Goal: Task Accomplishment & Management: Manage account settings

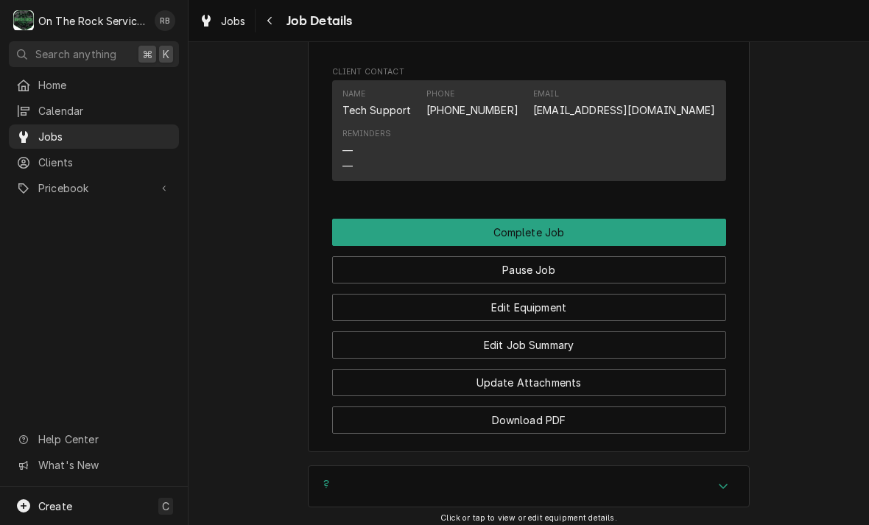
scroll to position [1570, 0]
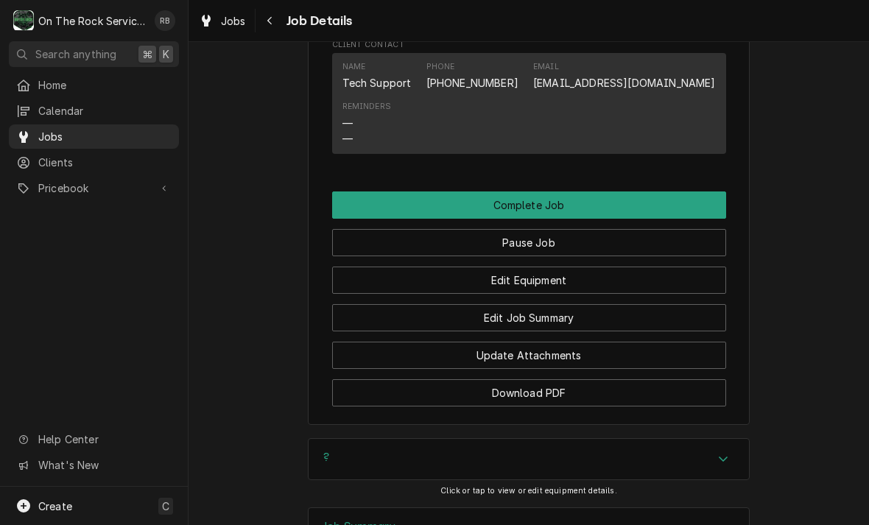
click at [628, 304] on button "Edit Job Summary" at bounding box center [529, 317] width 394 height 27
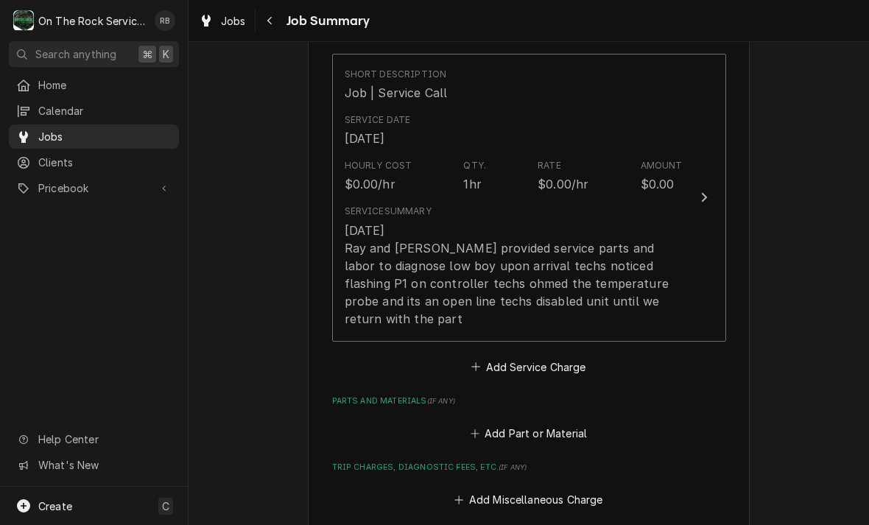
scroll to position [367, 0]
click at [707, 189] on div "Update Line Item" at bounding box center [704, 198] width 19 height 18
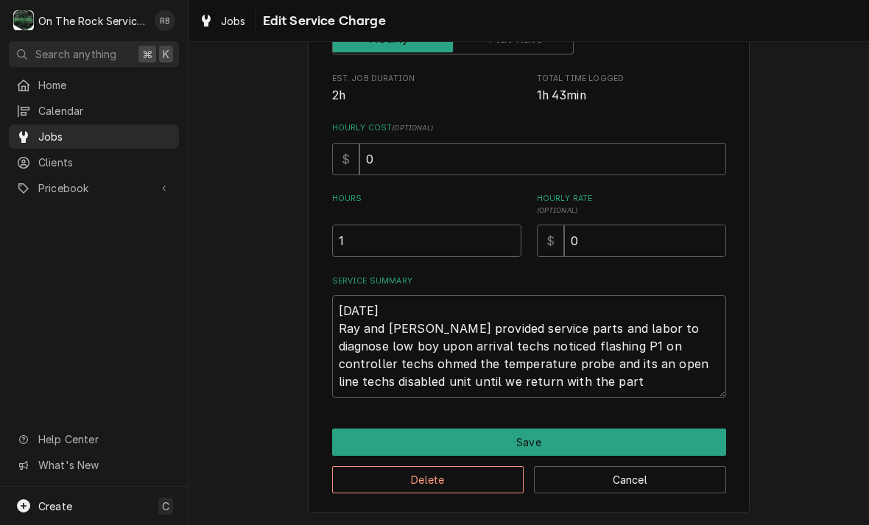
scroll to position [259, 0]
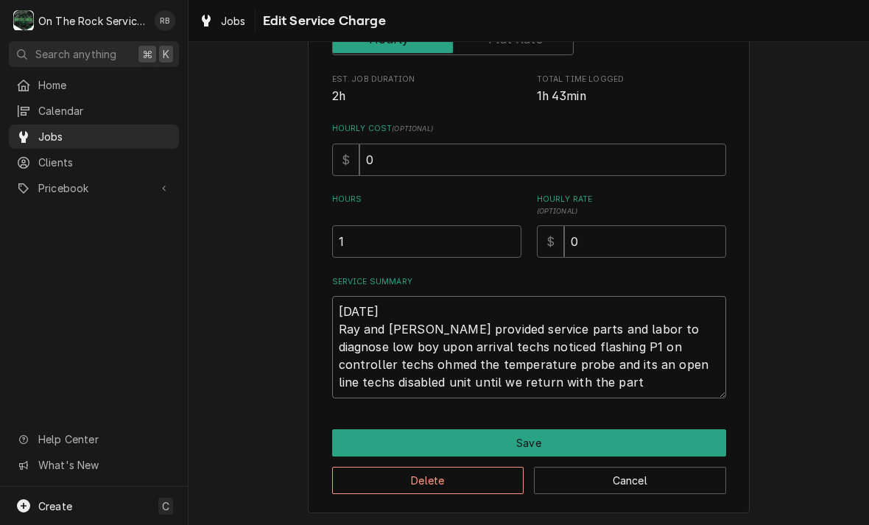
click at [554, 378] on textarea "[DATE] Ray and [PERSON_NAME] provided service parts and labor to diagnose low b…" at bounding box center [529, 347] width 394 height 102
type textarea "x"
type textarea "[DATE] Ray and [PERSON_NAME] provided service parts and labor to diagnose low b…"
type textarea "x"
type textarea "[DATE] Ray and [PERSON_NAME] provided service parts and labor to diagnose low b…"
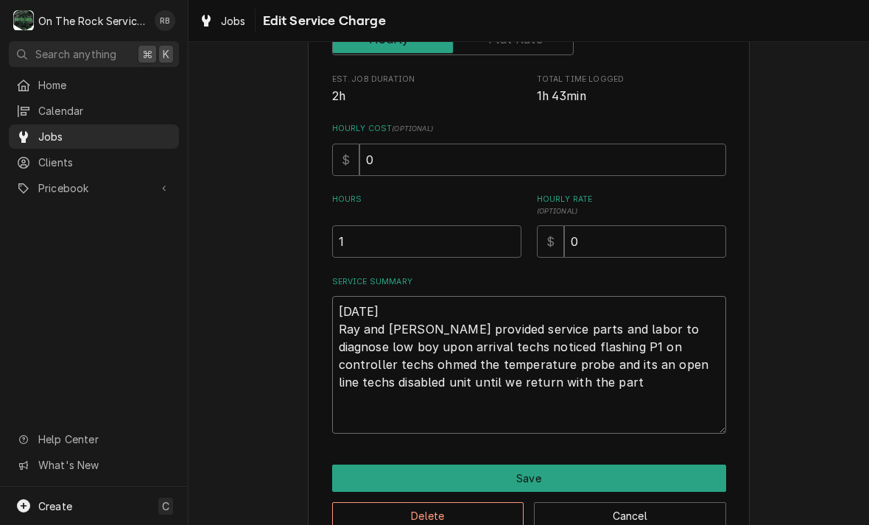
type textarea "x"
type textarea "[DATE] Ray and [PERSON_NAME] provided service parts and labor to diagnose low b…"
type textarea "x"
type textarea "[DATE] Ray and [PERSON_NAME] provided service parts and labor to diagnose low b…"
type textarea "x"
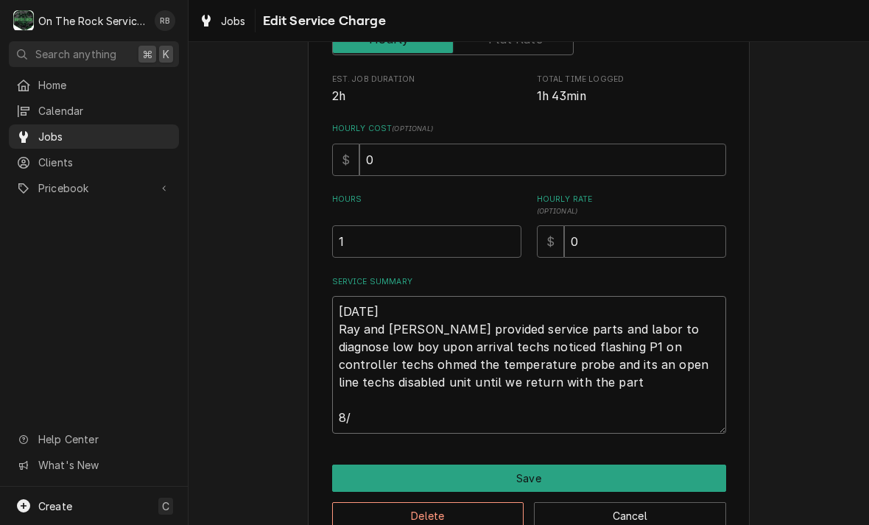
type textarea "[DATE] Ray and [PERSON_NAME] provided service parts and labor to diagnose low b…"
type textarea "x"
type textarea "[DATE] Ray and [PERSON_NAME] provided service parts and labor to diagnose low b…"
type textarea "x"
type textarea "[DATE] Ray and [PERSON_NAME] provided service parts and labor to diagnose low b…"
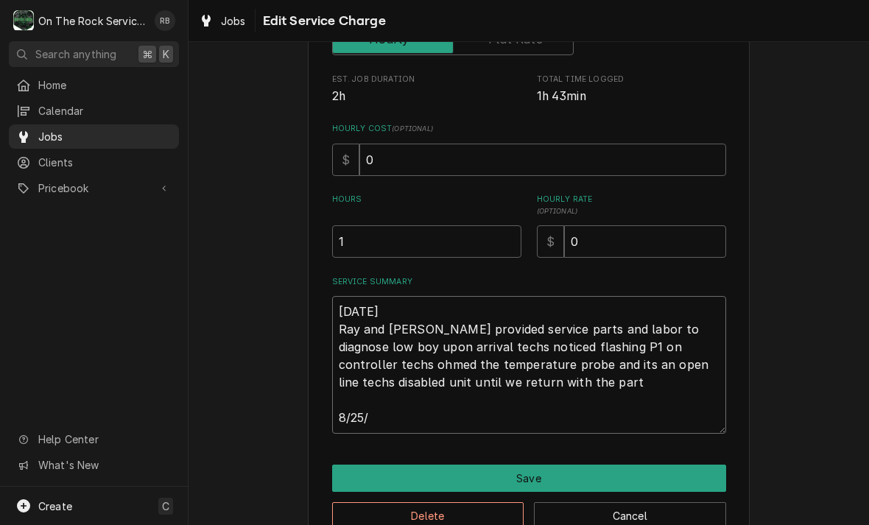
type textarea "x"
type textarea "[DATE] Ray and [PERSON_NAME] provided service parts and labor to diagnose low b…"
type textarea "x"
type textarea "[DATE] Ray and [PERSON_NAME] provided service parts and labor to diagnose low b…"
type textarea "x"
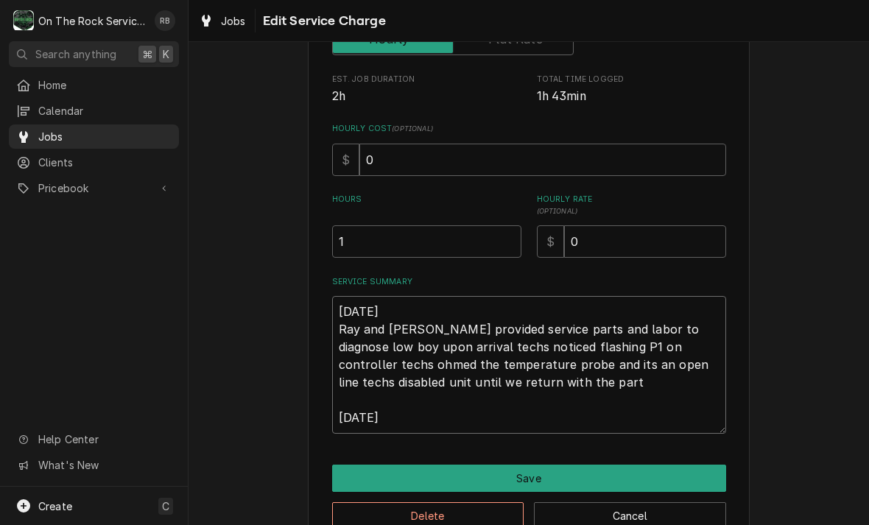
type textarea "[DATE] Ray and [PERSON_NAME] provided service parts and labor to diagnose low b…"
type textarea "x"
type textarea "[DATE] Ray and [PERSON_NAME] provided service parts and labor to diagnose low b…"
type textarea "x"
type textarea "[DATE] Ray and [PERSON_NAME] provided service parts and labor to diagnose low b…"
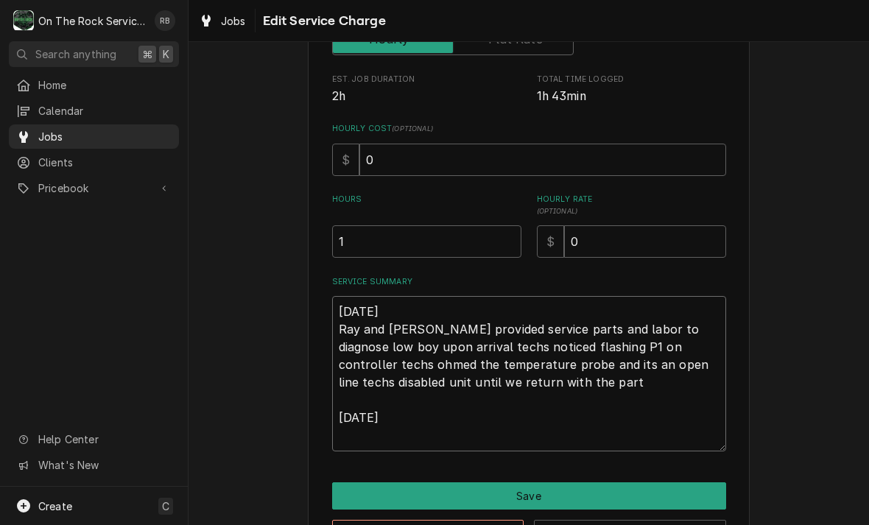
type textarea "x"
type textarea "[DATE] Ray and [PERSON_NAME] provided service parts and labor to diagnose low b…"
type textarea "x"
type textarea "[DATE] Ray and [PERSON_NAME] provided service parts and labor to diagnose low b…"
type textarea "x"
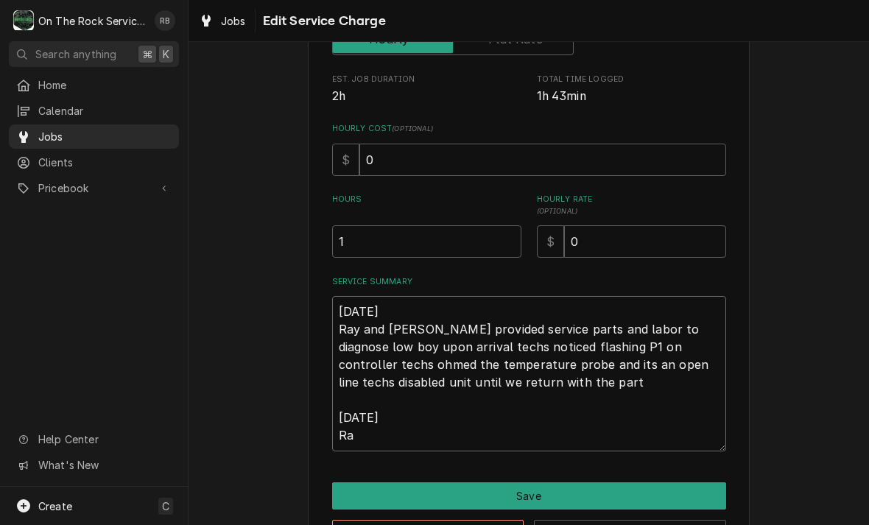
type textarea "[DATE] Ray and [PERSON_NAME] provided service parts and labor to diagnose low b…"
type textarea "x"
type textarea "[DATE] Ray and [PERSON_NAME] provided service parts and labor to diagnose low b…"
type textarea "x"
type textarea "[DATE] Ray and [PERSON_NAME] provided service parts and labor to diagnose low b…"
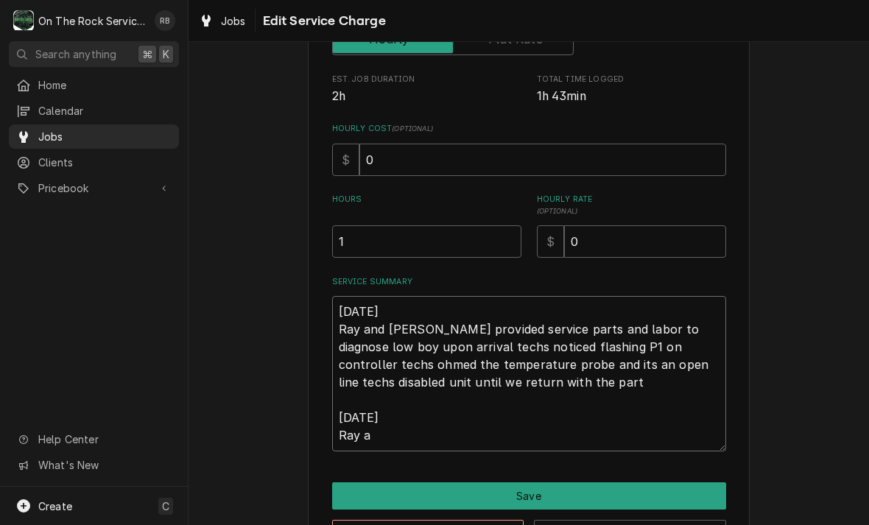
type textarea "x"
type textarea "[DATE] Ray and [PERSON_NAME] provided service parts and labor to diagnose low b…"
type textarea "x"
type textarea "[DATE] Ray and [PERSON_NAME] provided service parts and labor to diagnose low b…"
type textarea "x"
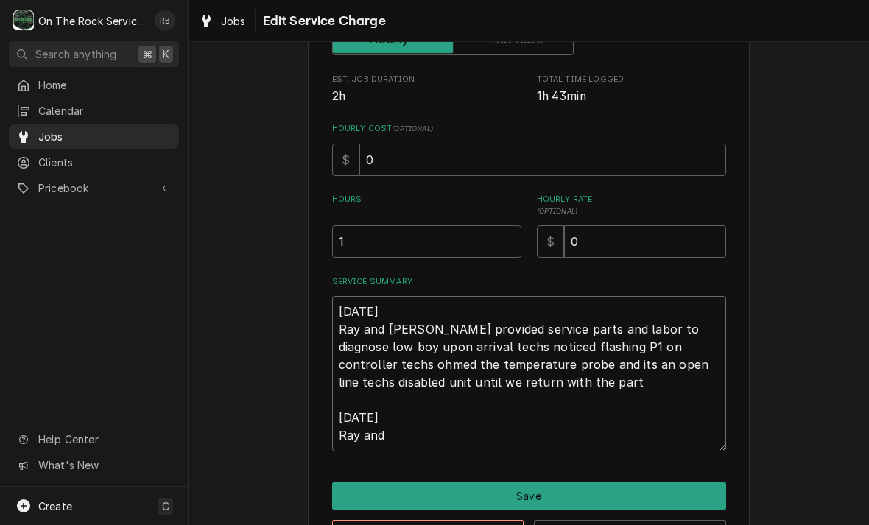
type textarea "[DATE] Ray and [PERSON_NAME] provided service parts and labor to diagnose low b…"
type textarea "x"
type textarea "[DATE] Ray and [PERSON_NAME] provided service parts and labor to diagnose low b…"
type textarea "x"
type textarea "[DATE] Ray and [PERSON_NAME] provided service parts and labor to diagnose low b…"
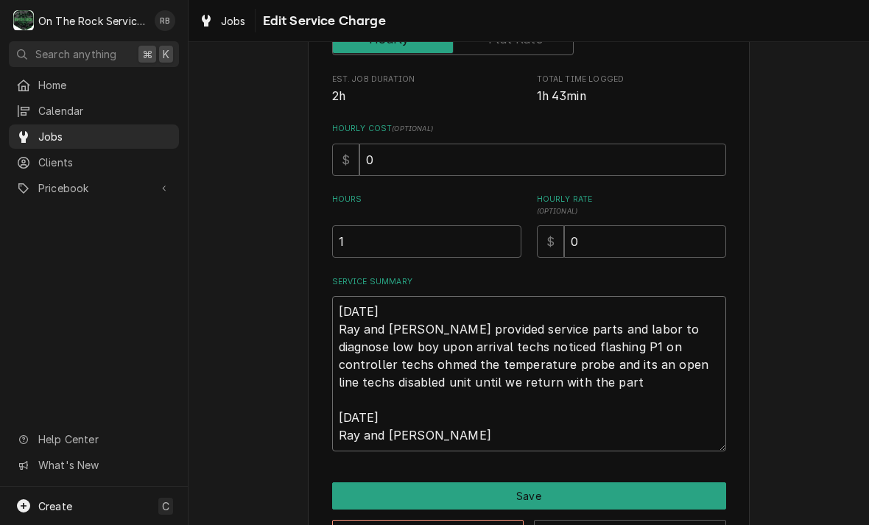
type textarea "x"
type textarea "[DATE] Ray and [PERSON_NAME] provided service parts and labor to diagnose low b…"
type textarea "x"
type textarea "[DATE] Ray and [PERSON_NAME] provided service parts and labor to diagnose low b…"
type textarea "x"
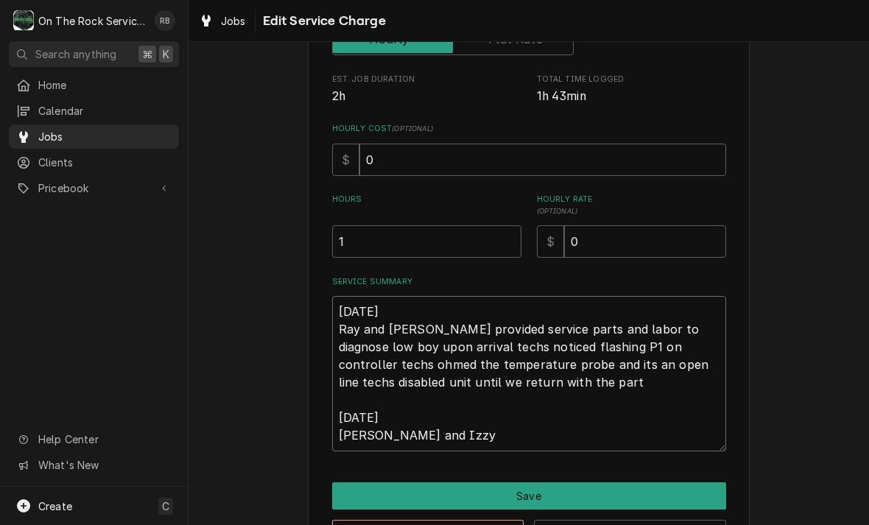
type textarea "[DATE] Ray and [PERSON_NAME] provided service parts and labor to diagnose low b…"
type textarea "x"
type textarea "[DATE] Ray and [PERSON_NAME] provided service parts and labor to diagnose low b…"
type textarea "x"
type textarea "[DATE] Ray and [PERSON_NAME] provided service parts and labor to diagnose low b…"
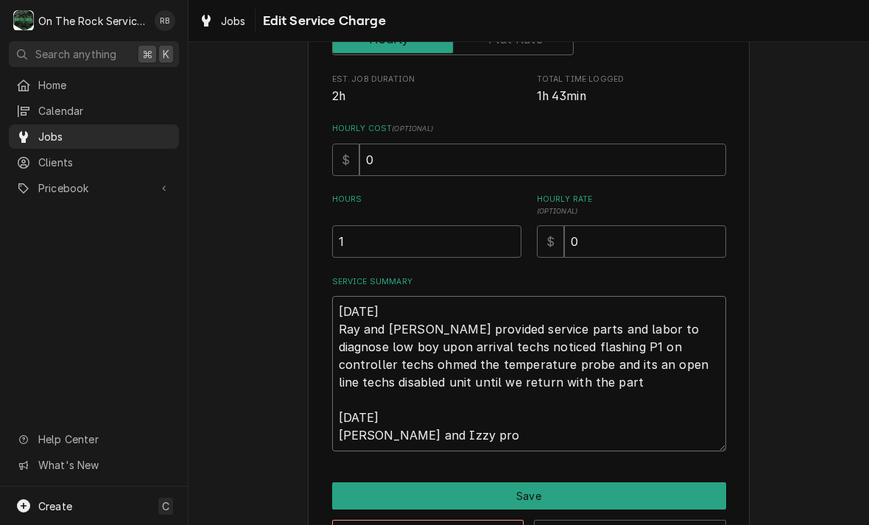
type textarea "x"
type textarea "[DATE] Ray and [PERSON_NAME] provided service parts and labor to diagnose low b…"
type textarea "x"
type textarea "[DATE] Ray and [PERSON_NAME] provided service parts and labor to diagnose low b…"
type textarea "x"
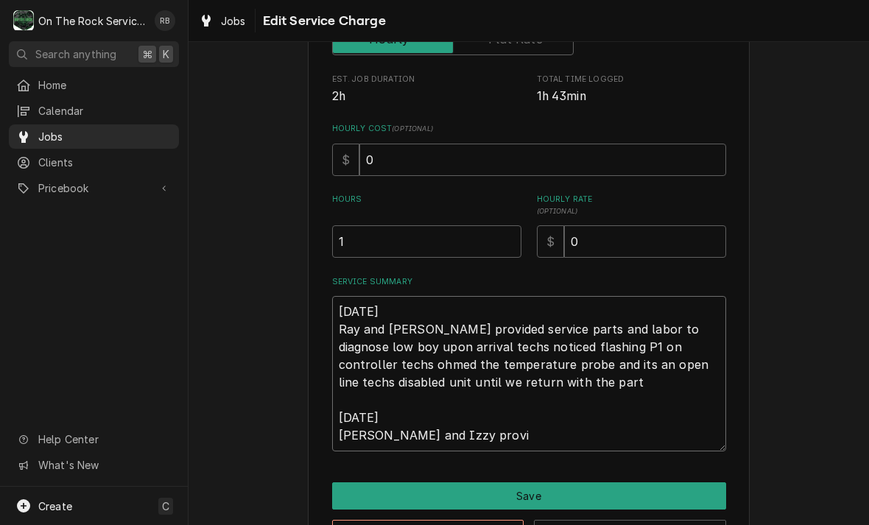
type textarea "[DATE] Ray and [PERSON_NAME] provided service parts and labor to diagnose low b…"
type textarea "x"
type textarea "[DATE] Ray and [PERSON_NAME] provided service parts and labor to diagnose low b…"
type textarea "x"
type textarea "[DATE] Ray and [PERSON_NAME] provided service parts and labor to diagnose low b…"
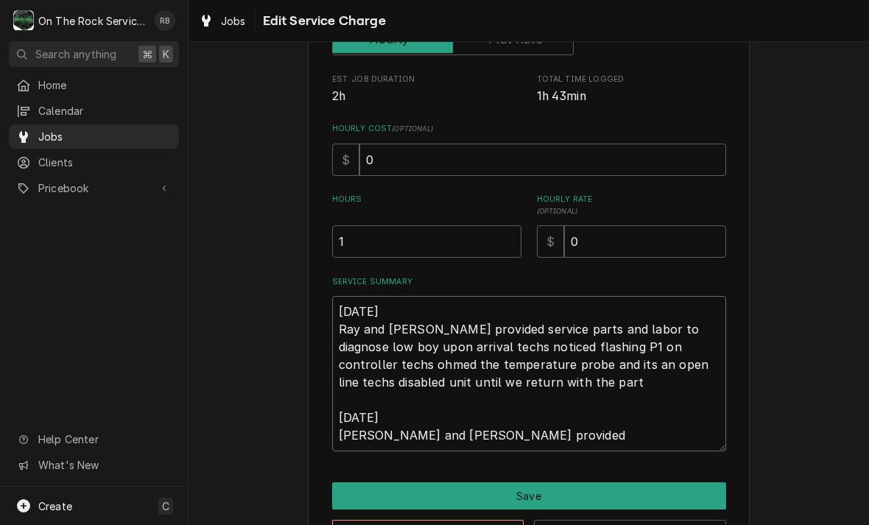
type textarea "x"
type textarea "[DATE] Ray and [PERSON_NAME] provided service parts and labor to diagnose low b…"
type textarea "x"
type textarea "[DATE] Ray and [PERSON_NAME] provided service parts and labor to diagnose low b…"
type textarea "x"
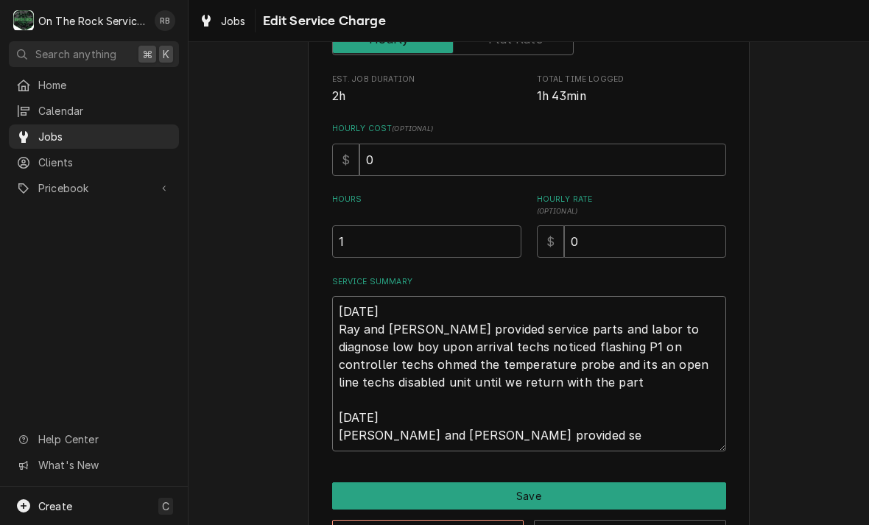
type textarea "[DATE] Ray and [PERSON_NAME] provided service parts and labor to diagnose low b…"
type textarea "x"
type textarea "[DATE] Ray and [PERSON_NAME] provided service parts and labor to diagnose low b…"
type textarea "x"
type textarea "[DATE] Ray and [PERSON_NAME] provided service parts and labor to diagnose low b…"
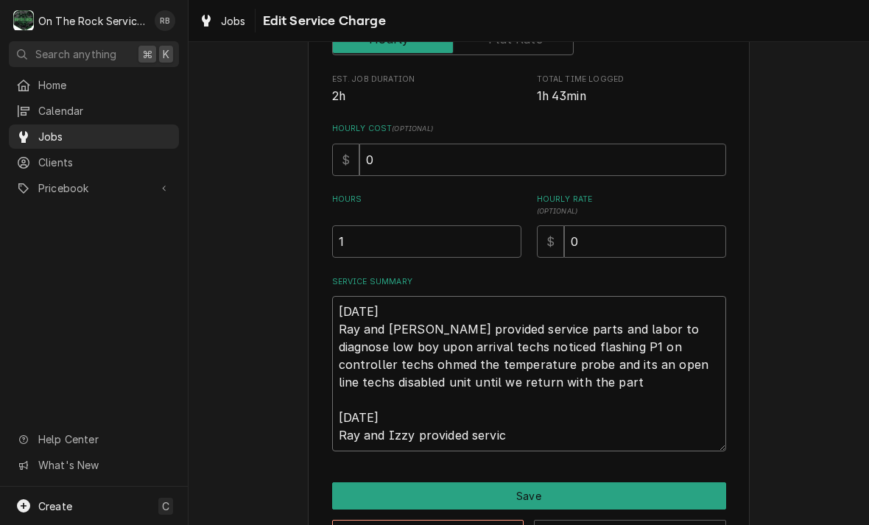
type textarea "x"
type textarea "[DATE] Ray and [PERSON_NAME] provided service parts and labor to diagnose low b…"
type textarea "x"
type textarea "[DATE] Ray and [PERSON_NAME] provided service parts and labor to diagnose low b…"
type textarea "x"
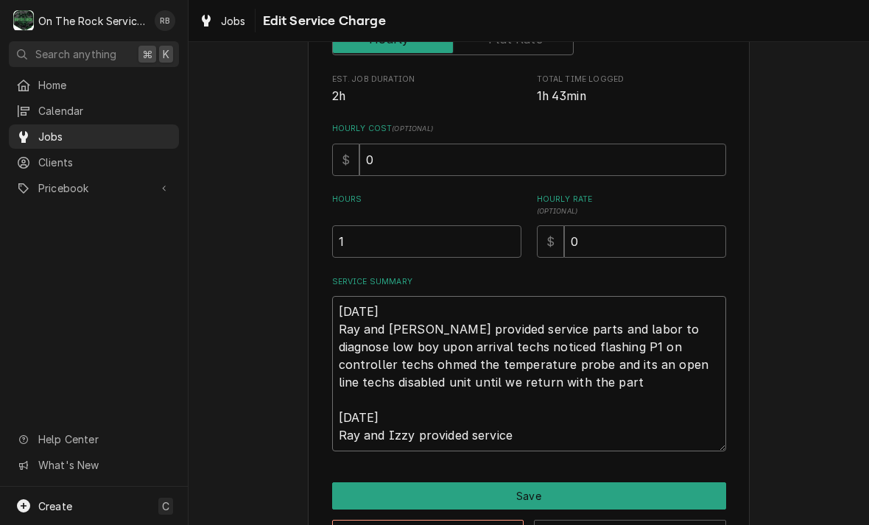
type textarea "[DATE] Ray and [PERSON_NAME] provided service parts and labor to diagnose low b…"
type textarea "x"
type textarea "[DATE] Ray and [PERSON_NAME] provided service parts and labor to diagnose low b…"
type textarea "x"
type textarea "[DATE] Ray and [PERSON_NAME] provided service parts and labor to diagnose low b…"
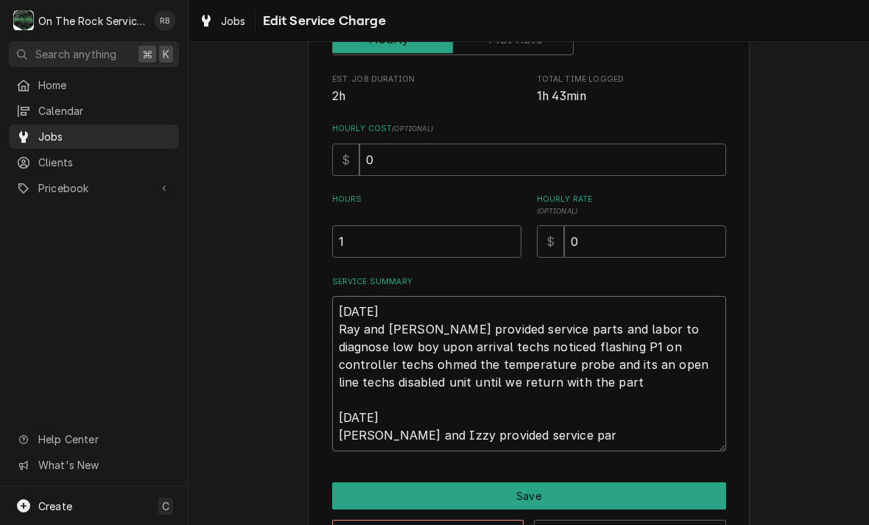
type textarea "x"
type textarea "[DATE] Ray and [PERSON_NAME] provided service parts and labor to diagnose low b…"
type textarea "x"
type textarea "[DATE] Ray and [PERSON_NAME] provided service parts and labor to diagnose low b…"
type textarea "x"
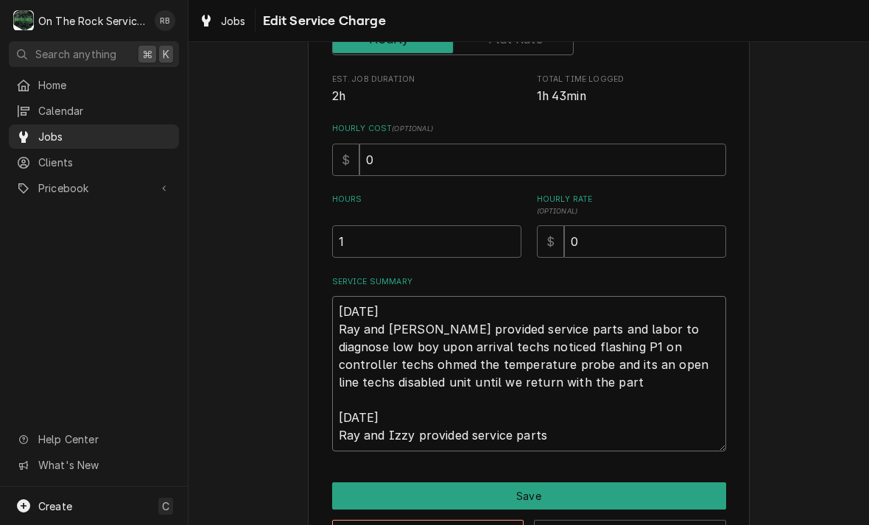
type textarea "[DATE] Ray and [PERSON_NAME] provided service parts and labor to diagnose low b…"
type textarea "x"
type textarea "[DATE] Ray and [PERSON_NAME] provided service parts and labor to diagnose low b…"
type textarea "x"
type textarea "[DATE] Ray and [PERSON_NAME] provided service parts and labor to diagnose low b…"
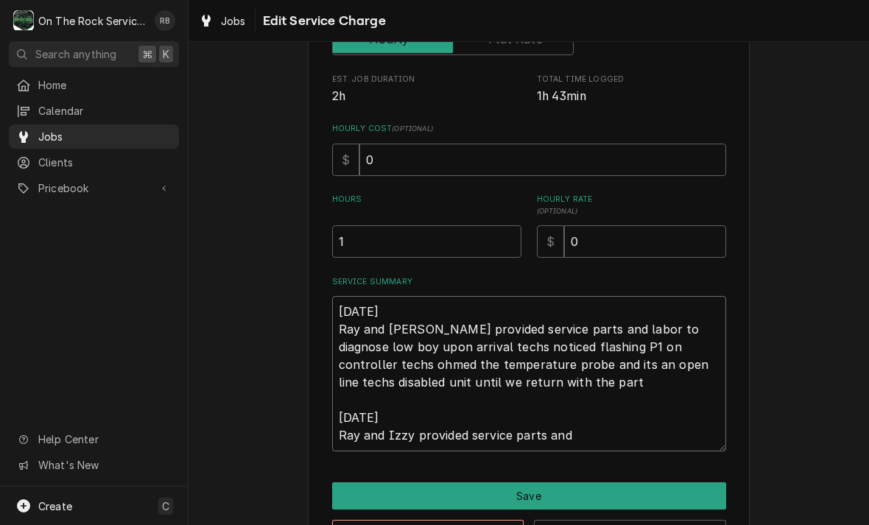
type textarea "x"
type textarea "[DATE] Ray and [PERSON_NAME] provided service parts and labor to diagnose low b…"
type textarea "x"
type textarea "[DATE] Ray and [PERSON_NAME] provided service parts and labor to diagnose low b…"
type textarea "x"
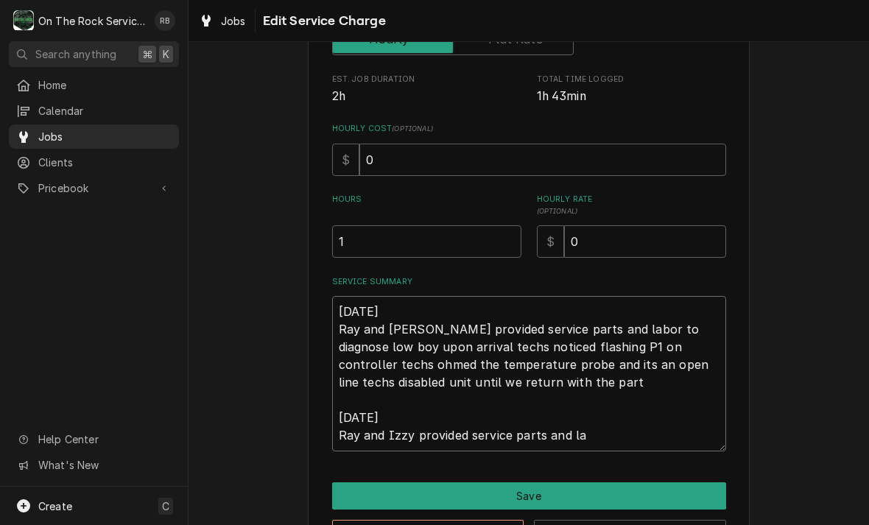
type textarea "[DATE] Ray and [PERSON_NAME] provided service parts and labor to diagnose low b…"
type textarea "x"
type textarea "[DATE] Ray and [PERSON_NAME] provided service parts and labor to diagnose low b…"
type textarea "x"
type textarea "[DATE] Ray and [PERSON_NAME] provided service parts and labor to diagnose low b…"
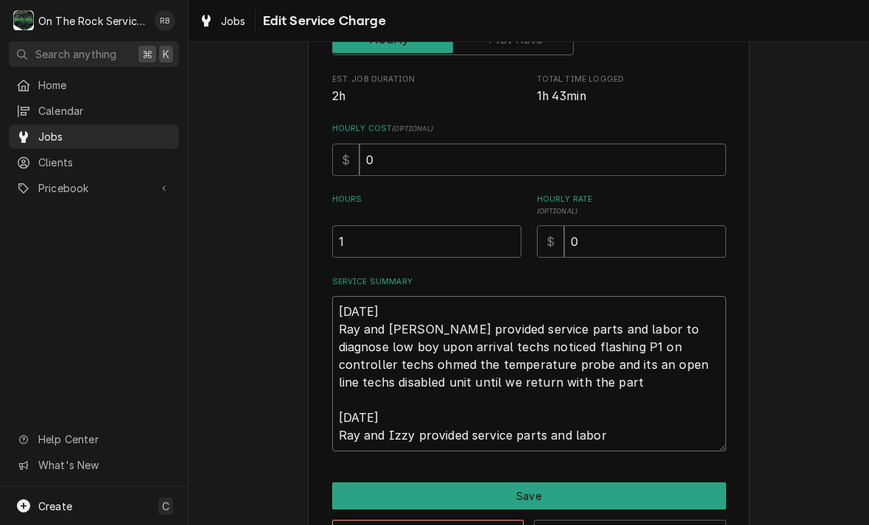
type textarea "x"
type textarea "[DATE] Ray and [PERSON_NAME] provided service parts and labor to diagnose low b…"
type textarea "x"
type textarea "[DATE] Ray and [PERSON_NAME] provided service parts and labor to diagnose low b…"
type textarea "x"
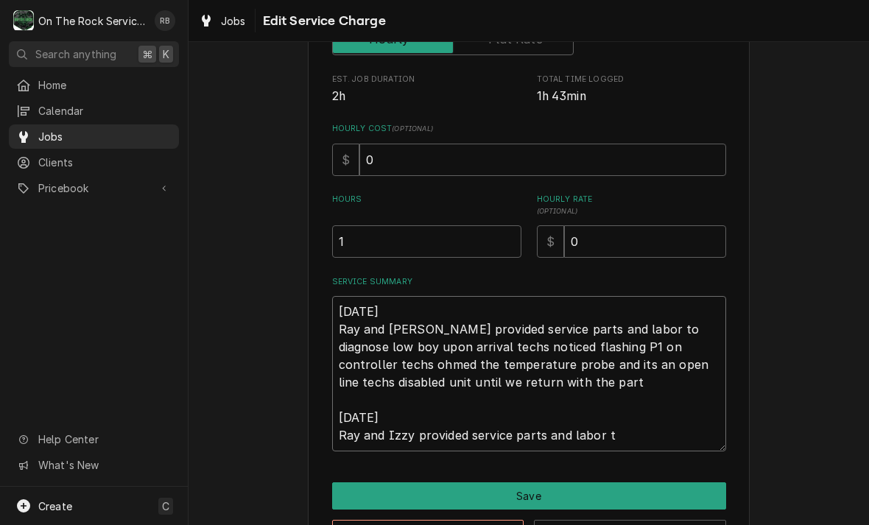
type textarea "[DATE] Ray and [PERSON_NAME] provided service parts and labor to diagnose low b…"
type textarea "x"
type textarea "[DATE] Ray and [PERSON_NAME] provided service parts and labor to diagnose low b…"
type textarea "x"
type textarea "[DATE] Ray and [PERSON_NAME] provided service parts and labor to diagnose low b…"
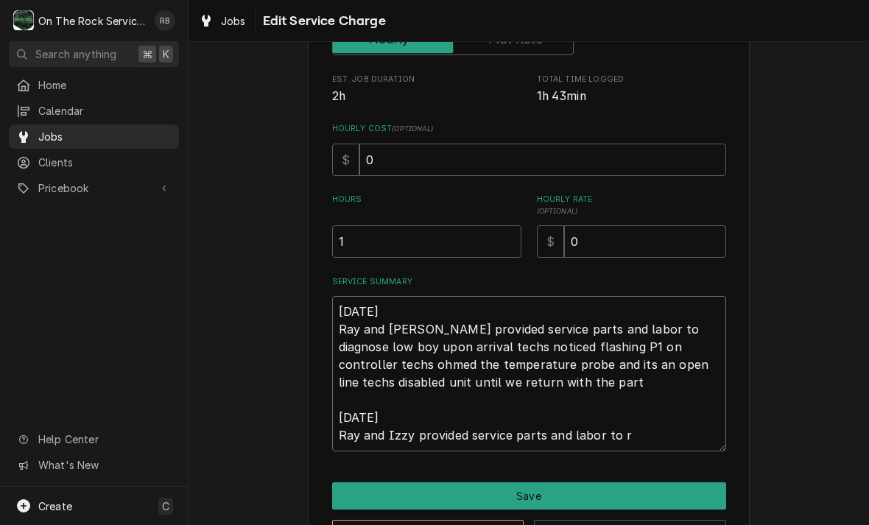
type textarea "x"
type textarea "[DATE] Ray and [PERSON_NAME] provided service parts and labor to diagnose low b…"
type textarea "x"
type textarea "[DATE] Ray and [PERSON_NAME] provided service parts and labor to diagnose low b…"
type textarea "x"
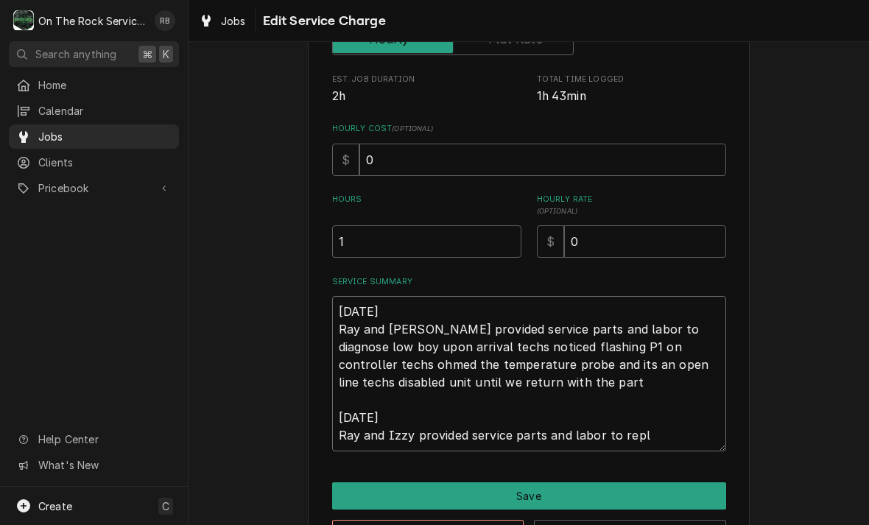
type textarea "[DATE] Ray and [PERSON_NAME] provided service parts and labor to diagnose low b…"
type textarea "x"
type textarea "[DATE] Ray and [PERSON_NAME] provided service parts and labor to diagnose low b…"
type textarea "x"
type textarea "[DATE] Ray and [PERSON_NAME] provided service parts and labor to diagnose low b…"
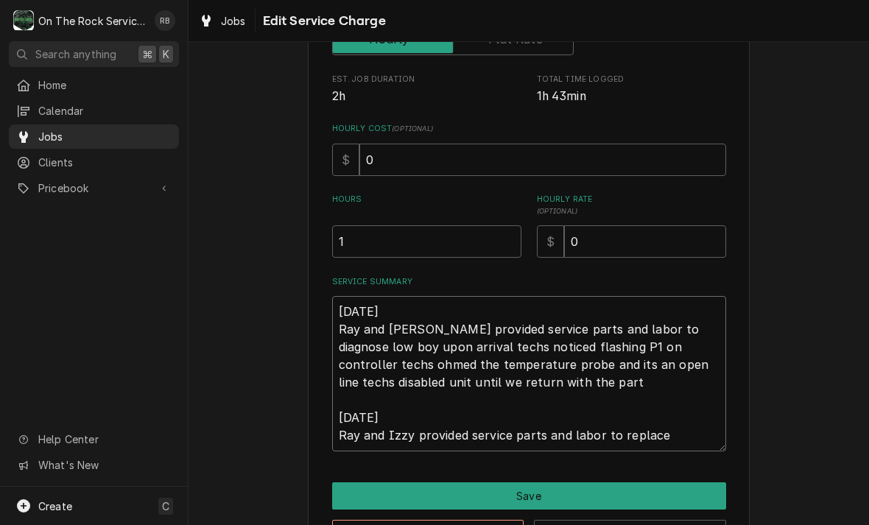
type textarea "x"
type textarea "[DATE] Ray and [PERSON_NAME] provided service parts and labor to diagnose low b…"
type textarea "x"
type textarea "[DATE] Ray and [PERSON_NAME] provided service parts and labor to diagnose low b…"
type textarea "x"
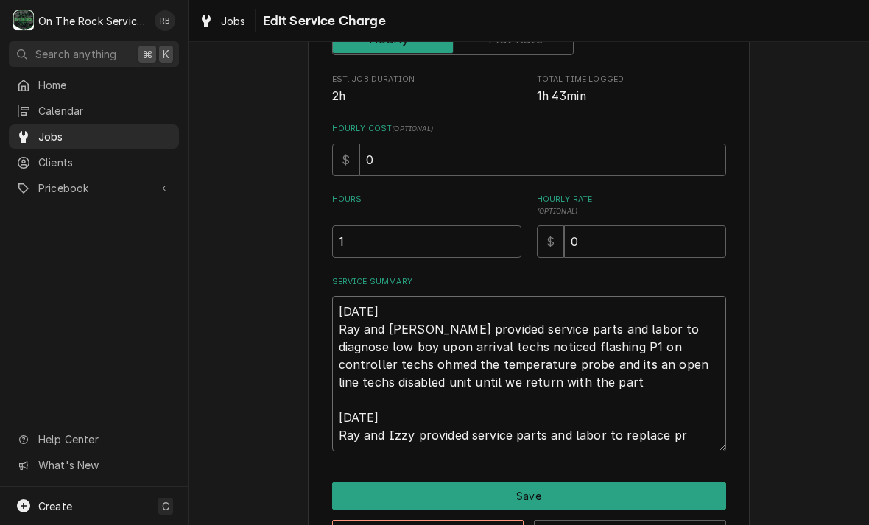
type textarea "[DATE] Ray and [PERSON_NAME] provided service parts and labor to diagnose low b…"
type textarea "x"
type textarea "[DATE] Ray and [PERSON_NAME] provided service parts and labor to diagnose low b…"
type textarea "x"
type textarea "[DATE] Ray and [PERSON_NAME] provided service parts and labor to diagnose low b…"
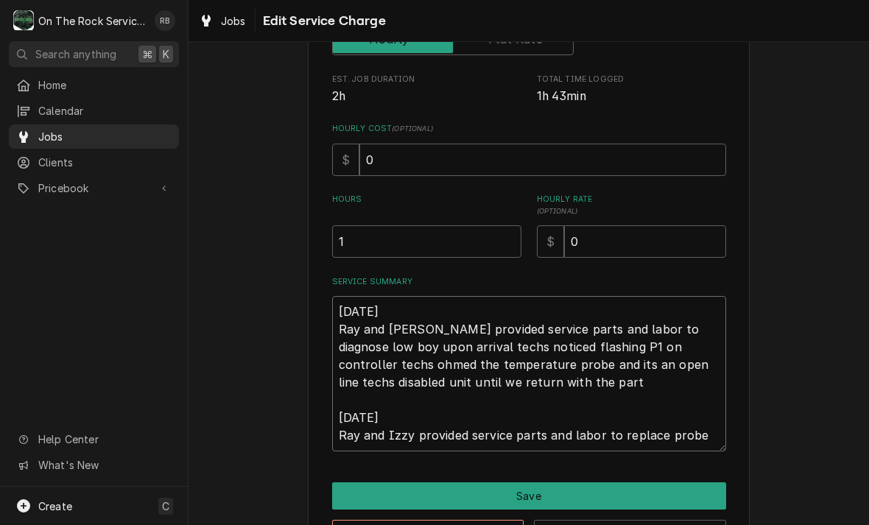
type textarea "x"
type textarea "[DATE] Ray and [PERSON_NAME] provided service parts and labor to diagnose low b…"
type textarea "x"
type textarea "[DATE] Ray and [PERSON_NAME] provided service parts and labor to diagnose low b…"
type textarea "x"
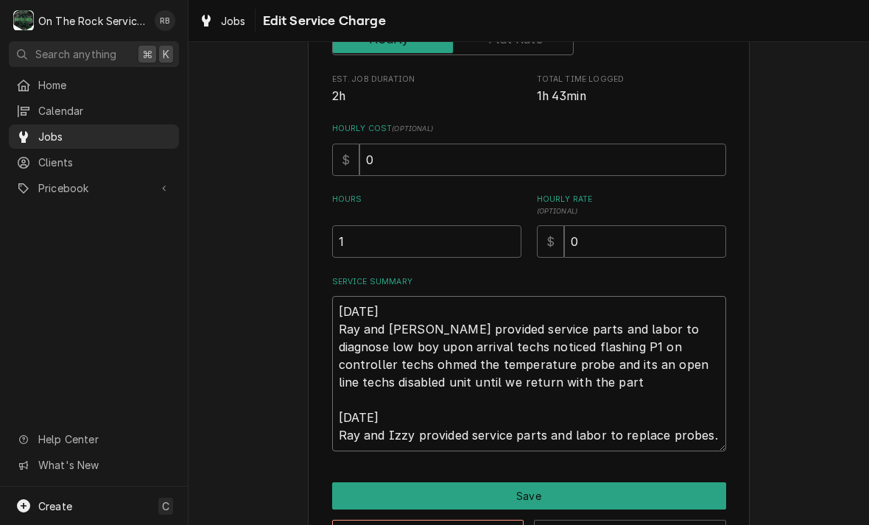
type textarea "[DATE] Ray and [PERSON_NAME] provided service parts and labor to diagnose low b…"
type textarea "x"
type textarea "[DATE] Ray and [PERSON_NAME] provided service parts and labor to diagnose low b…"
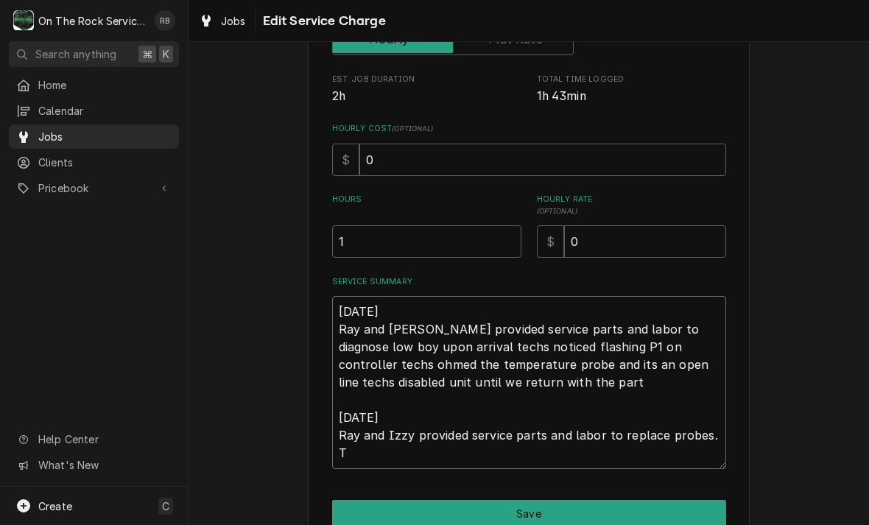
type textarea "x"
type textarea "[DATE] Ray and [PERSON_NAME] provided service parts and labor to diagnose low b…"
type textarea "x"
type textarea "[DATE] Ray and [PERSON_NAME] provided service parts and labor to diagnose low b…"
type textarea "x"
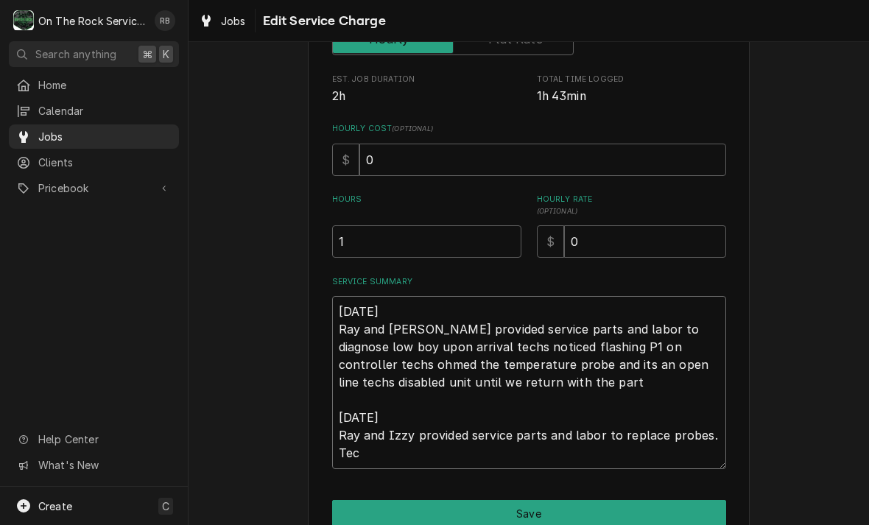
type textarea "[DATE] Ray and [PERSON_NAME] provided service parts and labor to diagnose low b…"
type textarea "x"
type textarea "[DATE] Ray and [PERSON_NAME] provided service parts and labor to diagnose low b…"
type textarea "x"
type textarea "[DATE] Ray and [PERSON_NAME] provided service parts and labor to diagnose low b…"
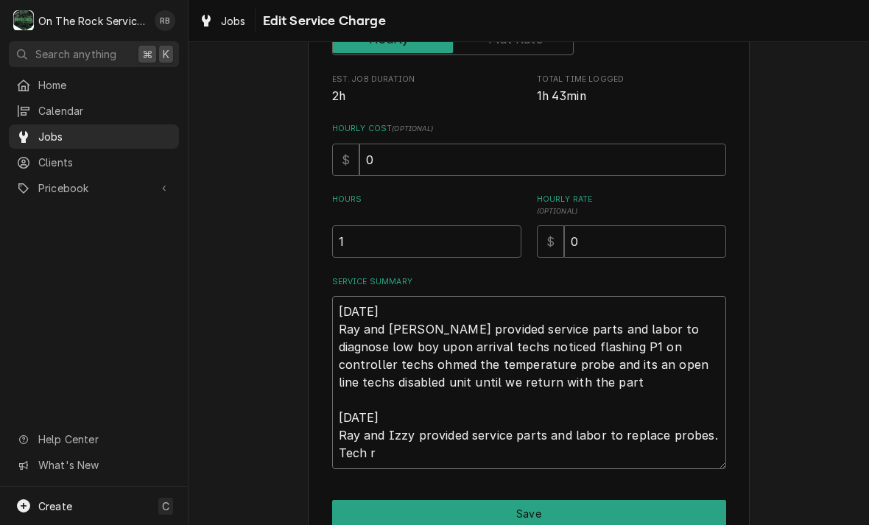
type textarea "x"
type textarea "[DATE] Ray and [PERSON_NAME] provided service parts and labor to diagnose low b…"
type textarea "x"
type textarea "[DATE] Ray and [PERSON_NAME] provided service parts and labor to diagnose low b…"
type textarea "x"
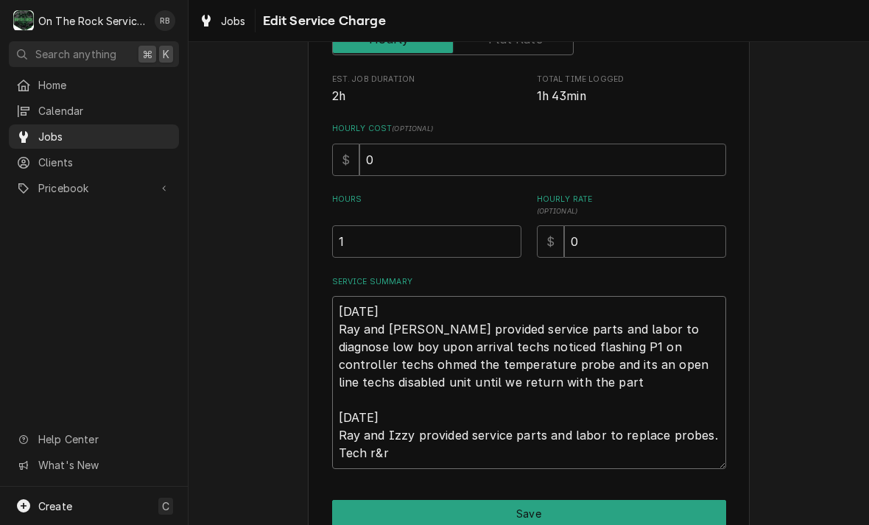
type textarea "[DATE] Ray and [PERSON_NAME] provided service parts and labor to diagnose low b…"
type textarea "x"
type textarea "[DATE] Ray and [PERSON_NAME] provided service parts and labor to diagnose low b…"
type textarea "x"
type textarea "[DATE] Ray and [PERSON_NAME] provided service parts and labor to diagnose low b…"
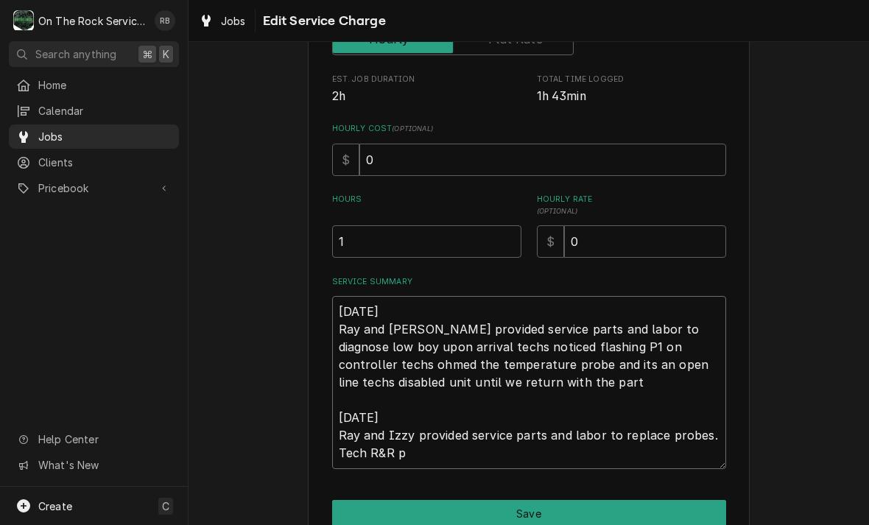
type textarea "x"
type textarea "[DATE] Ray and [PERSON_NAME] provided service parts and labor to diagnose low b…"
type textarea "x"
type textarea "[DATE] Ray and [PERSON_NAME] provided service parts and labor to diagnose low b…"
type textarea "x"
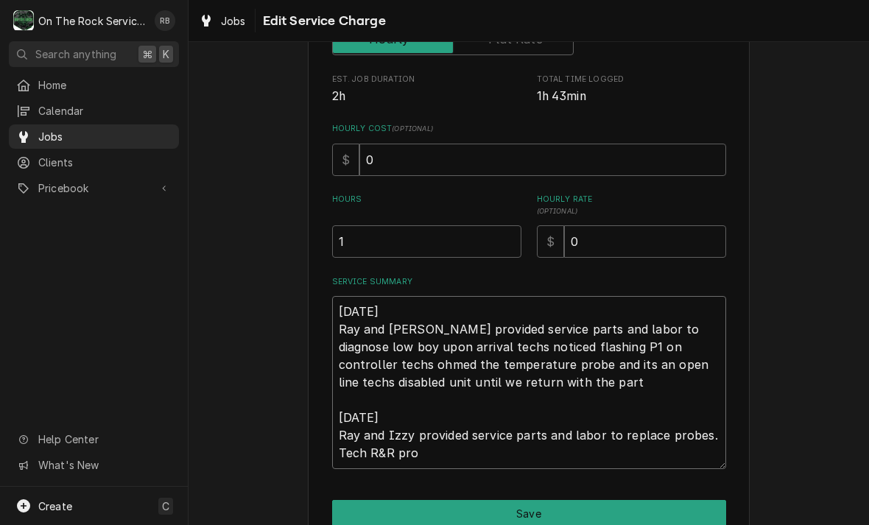
type textarea "[DATE] Ray and [PERSON_NAME] provided service parts and labor to diagnose low b…"
type textarea "x"
type textarea "[DATE] Ray and [PERSON_NAME] provided service parts and labor to diagnose low b…"
type textarea "x"
type textarea "[DATE] Ray and [PERSON_NAME] provided service parts and labor to diagnose low b…"
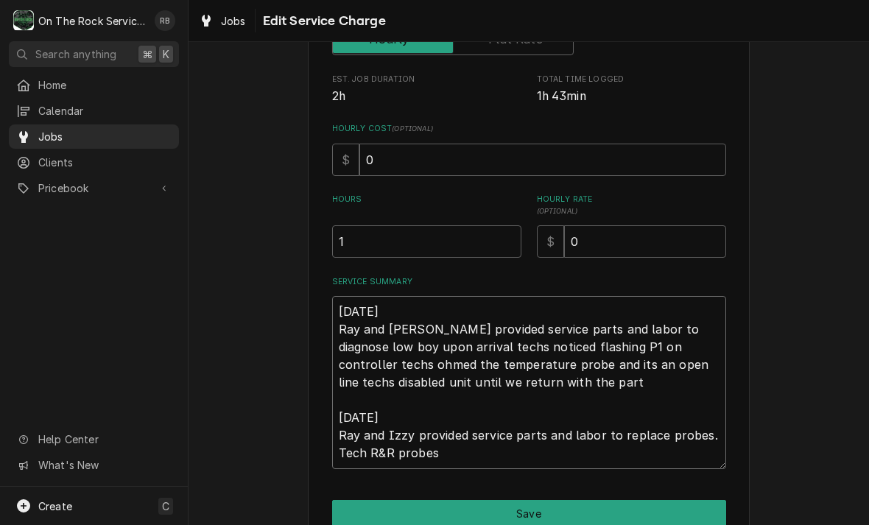
type textarea "x"
type textarea "[DATE] Ray and [PERSON_NAME] provided service parts and labor to diagnose low b…"
type textarea "x"
type textarea "[DATE] Ray and [PERSON_NAME] provided service parts and labor to diagnose low b…"
type textarea "x"
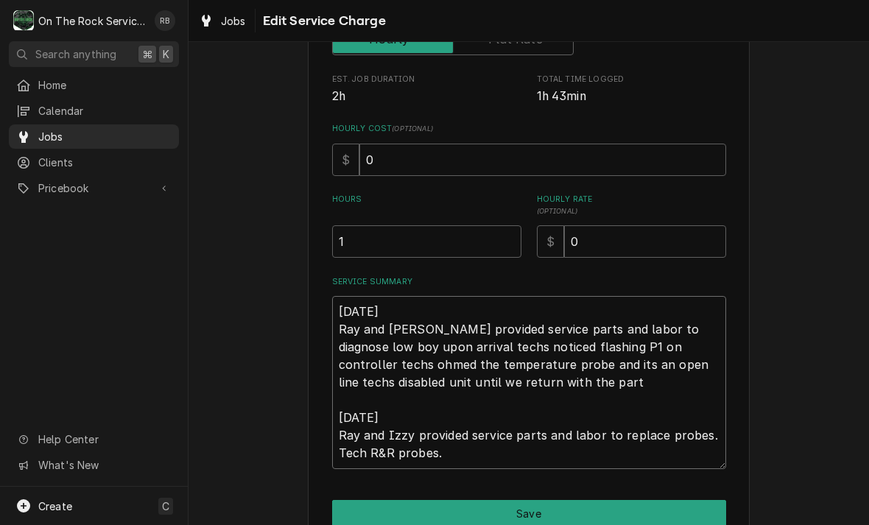
type textarea "[DATE] Ray and [PERSON_NAME] provided service parts and labor to diagnose low b…"
type textarea "x"
type textarea "[DATE] Ray and [PERSON_NAME] provided service parts and labor to diagnose low b…"
type textarea "x"
type textarea "[DATE] Ray and [PERSON_NAME] provided service parts and labor to diagnose low b…"
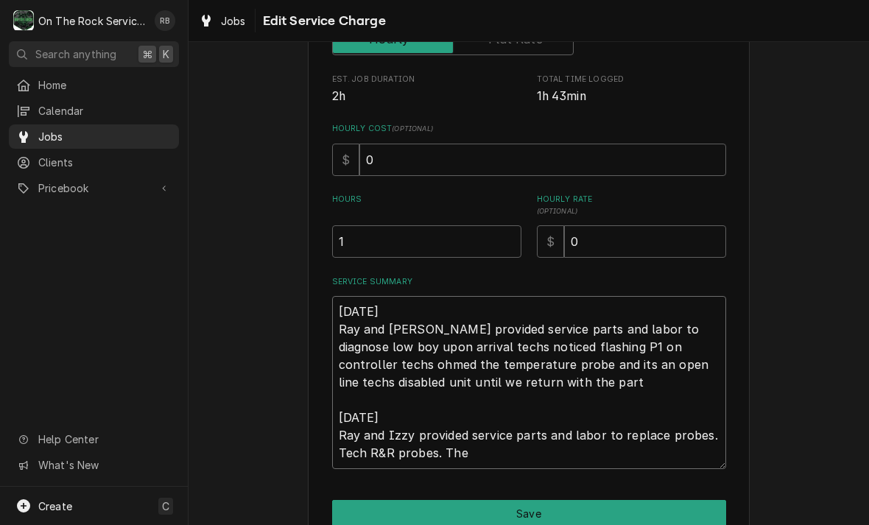
type textarea "x"
type textarea "[DATE] Ray and [PERSON_NAME] provided service parts and labor to diagnose low b…"
type textarea "x"
type textarea "[DATE] Ray and [PERSON_NAME] provided service parts and labor to diagnose low b…"
type textarea "x"
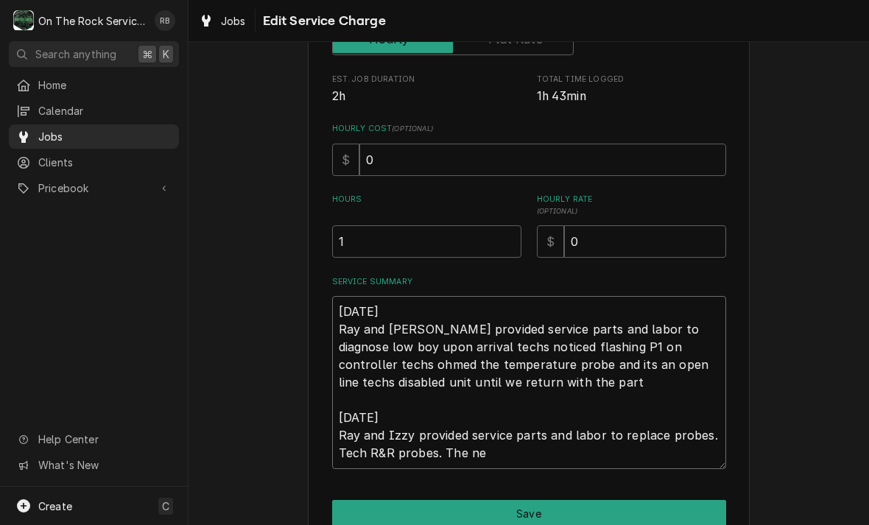
type textarea "[DATE] Ray and [PERSON_NAME] provided service parts and labor to diagnose low b…"
type textarea "x"
type textarea "[DATE] Ray and [PERSON_NAME] provided service parts and labor to diagnose low b…"
type textarea "x"
type textarea "[DATE] Ray and [PERSON_NAME] provided service parts and labor to diagnose low b…"
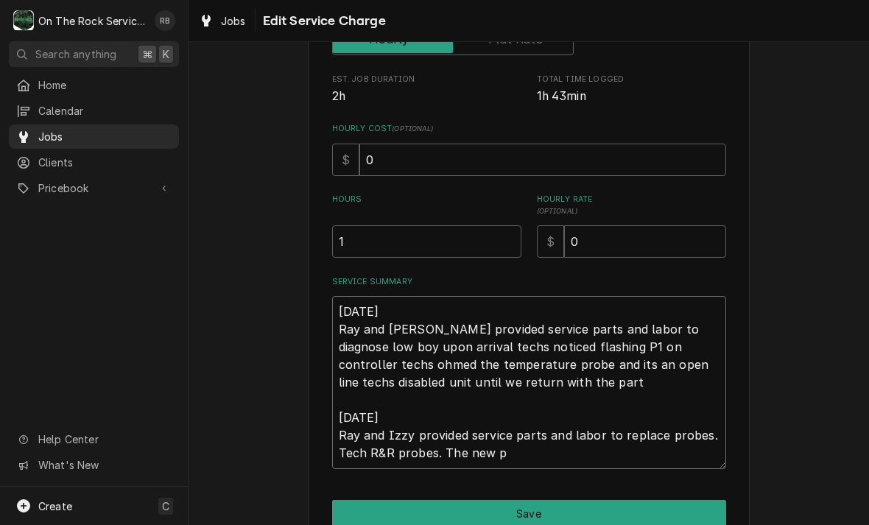
type textarea "x"
type textarea "[DATE] Ray and [PERSON_NAME] provided service parts and labor to diagnose low b…"
type textarea "x"
type textarea "[DATE] Ray and [PERSON_NAME] provided service parts and labor to diagnose low b…"
type textarea "x"
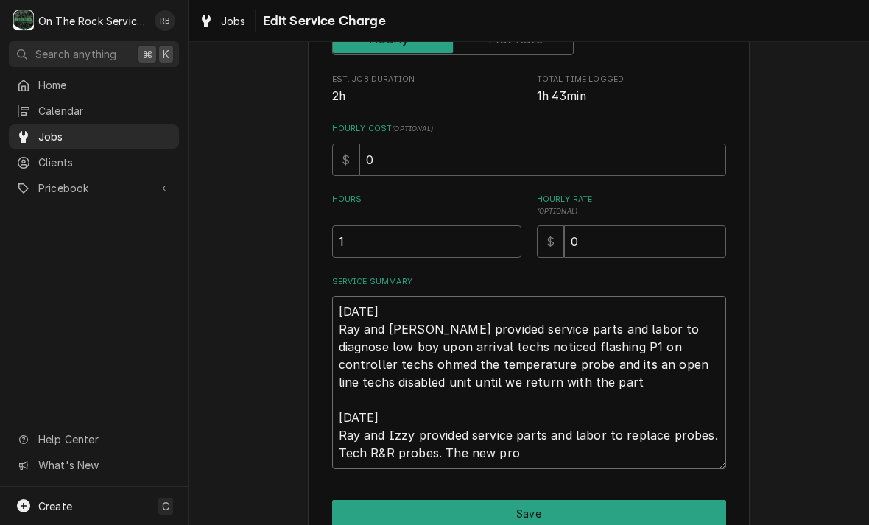
type textarea "[DATE] Ray and [PERSON_NAME] provided service parts and labor to diagnose low b…"
type textarea "x"
type textarea "[DATE] Ray and [PERSON_NAME] provided service parts and labor to diagnose low b…"
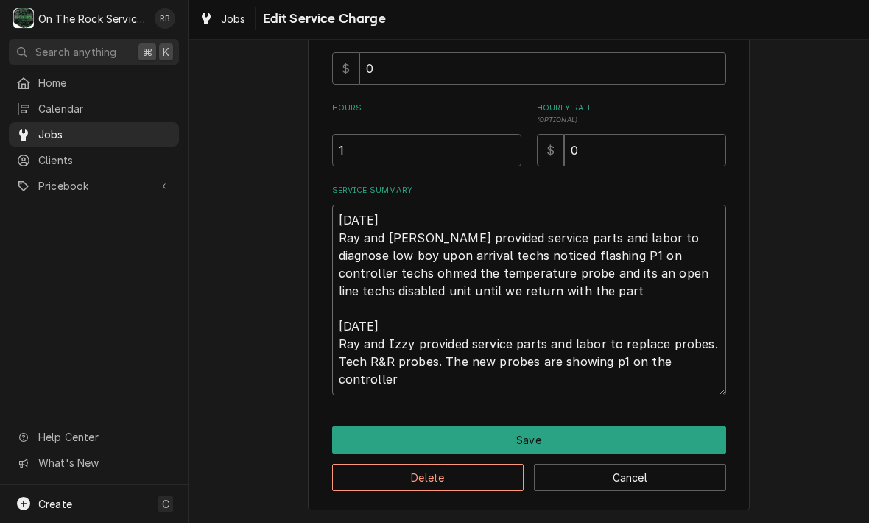
scroll to position [348, 0]
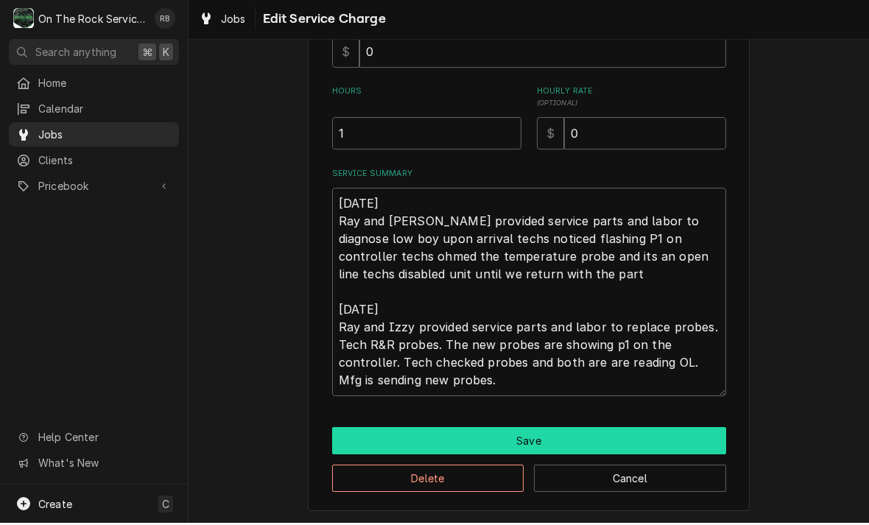
click at [685, 438] on button "Save" at bounding box center [529, 442] width 394 height 27
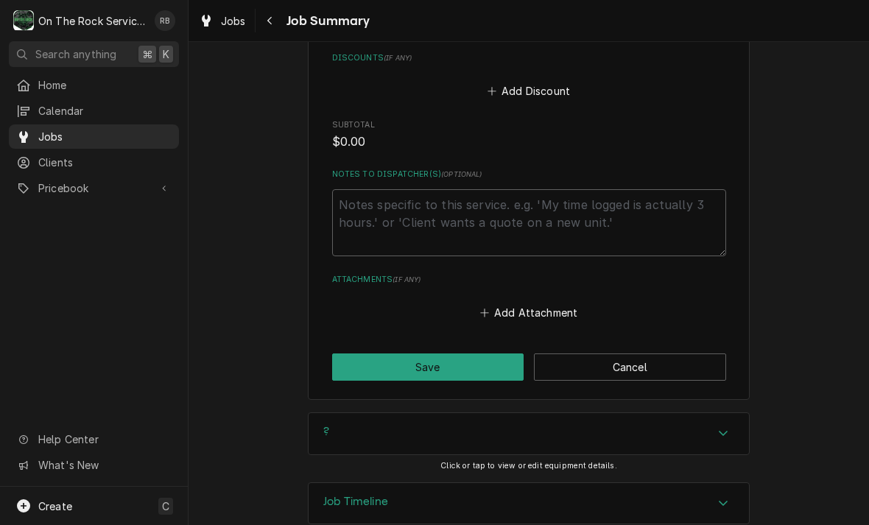
scroll to position [949, 0]
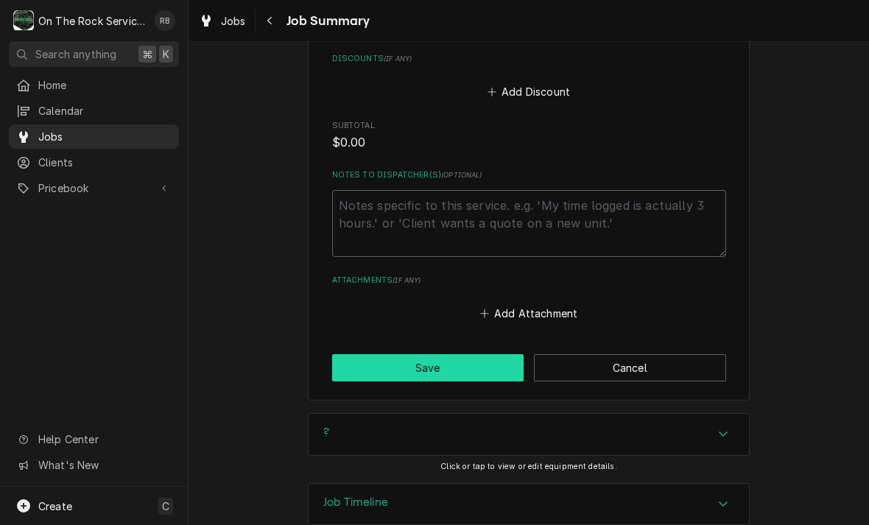
click at [458, 354] on button "Save" at bounding box center [428, 367] width 192 height 27
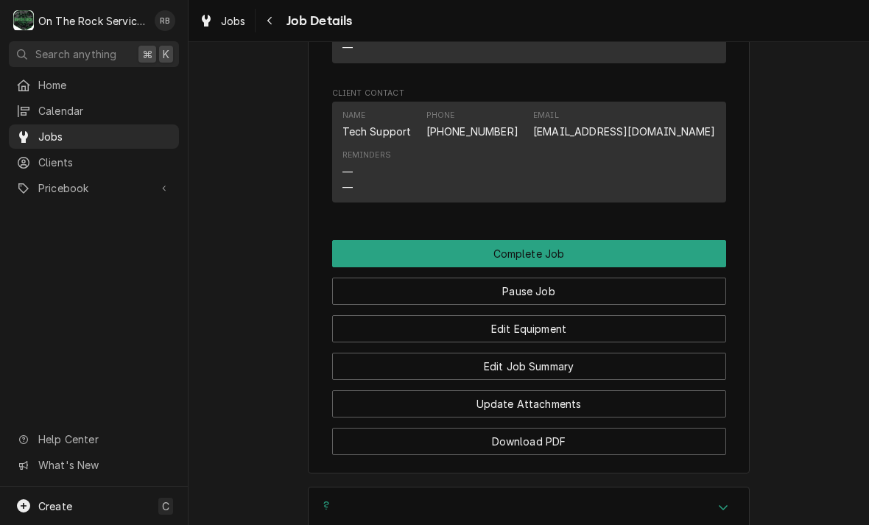
scroll to position [1521, 0]
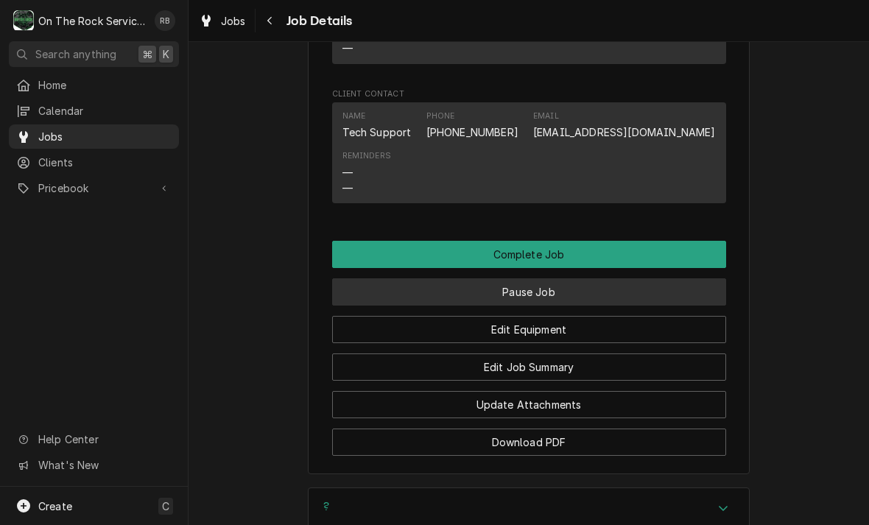
click at [630, 278] on button "Pause Job" at bounding box center [529, 291] width 394 height 27
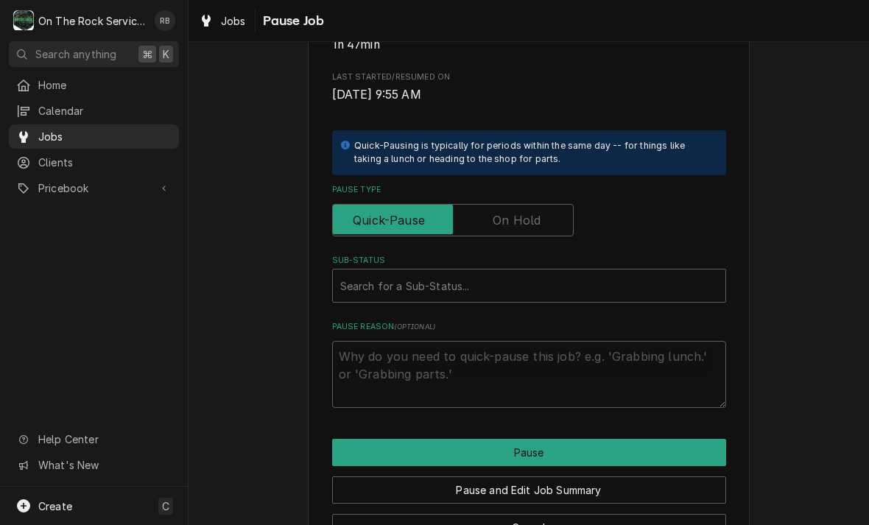
scroll to position [253, 0]
click at [549, 208] on input "Pause Type" at bounding box center [453, 220] width 228 height 32
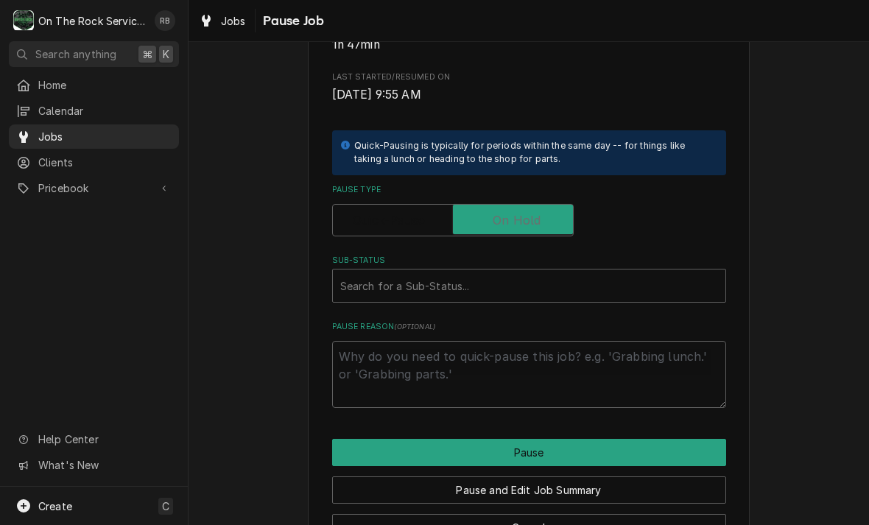
checkbox input "true"
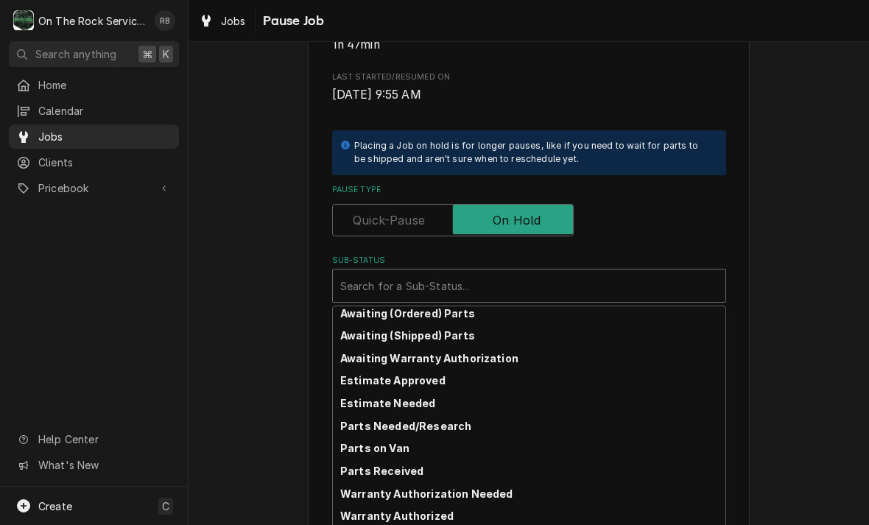
scroll to position [72, 0]
click at [448, 329] on strong "Awaiting (Shipped) Parts" at bounding box center [407, 335] width 135 height 13
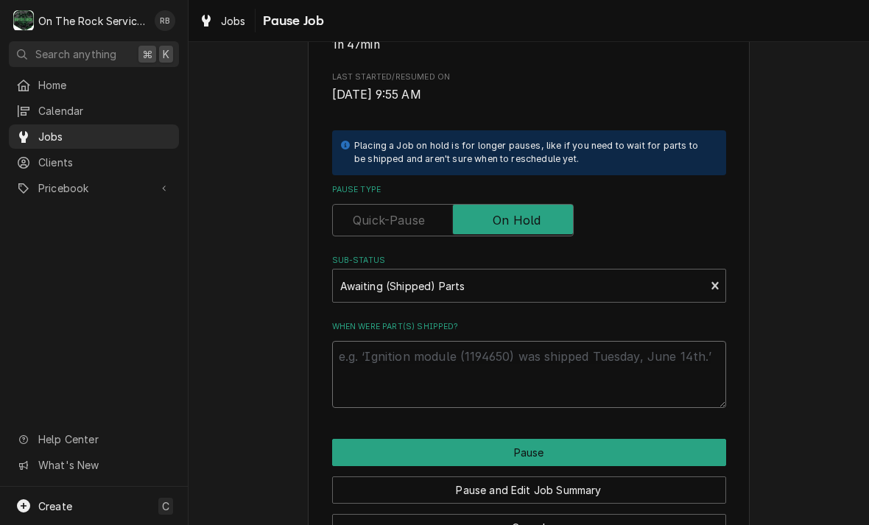
click at [400, 347] on textarea "When were part(s) shipped?" at bounding box center [529, 374] width 394 height 67
type textarea "x"
type textarea "8"
type textarea "x"
type textarea "8/"
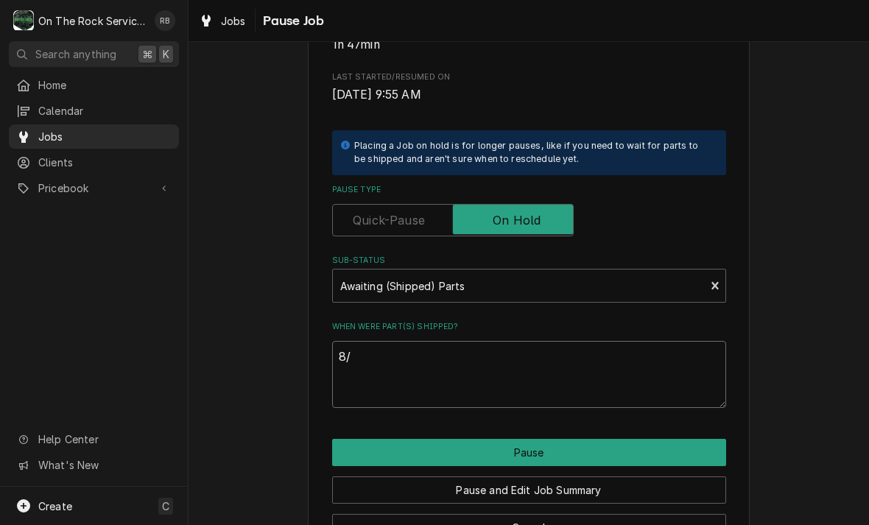
type textarea "x"
type textarea "8/2"
type textarea "x"
type textarea "8/25"
type textarea "x"
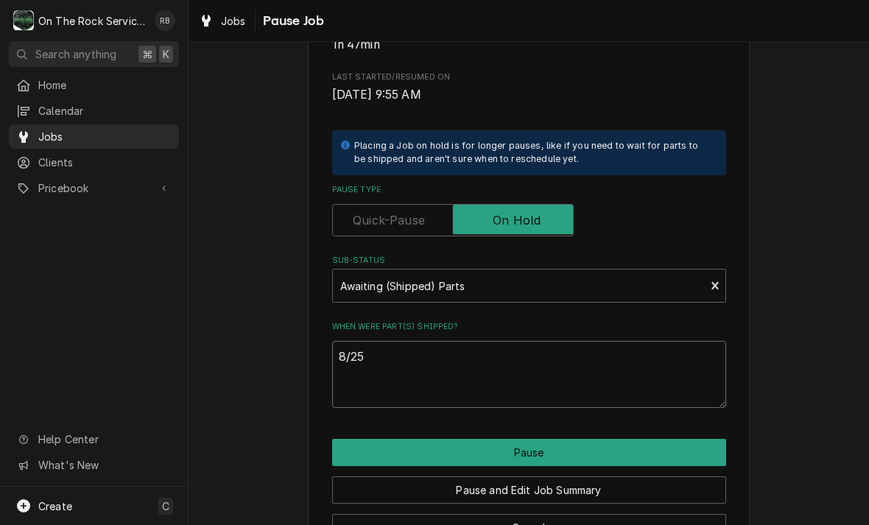
type textarea "8/25/"
type textarea "x"
type textarea "8/25/2"
type textarea "x"
type textarea "8/25/20"
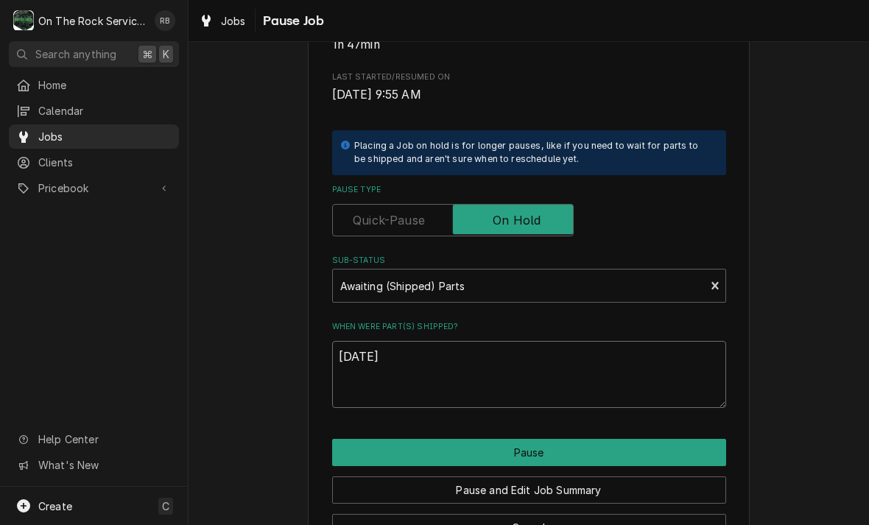
type textarea "x"
type textarea "8/25/202"
type textarea "x"
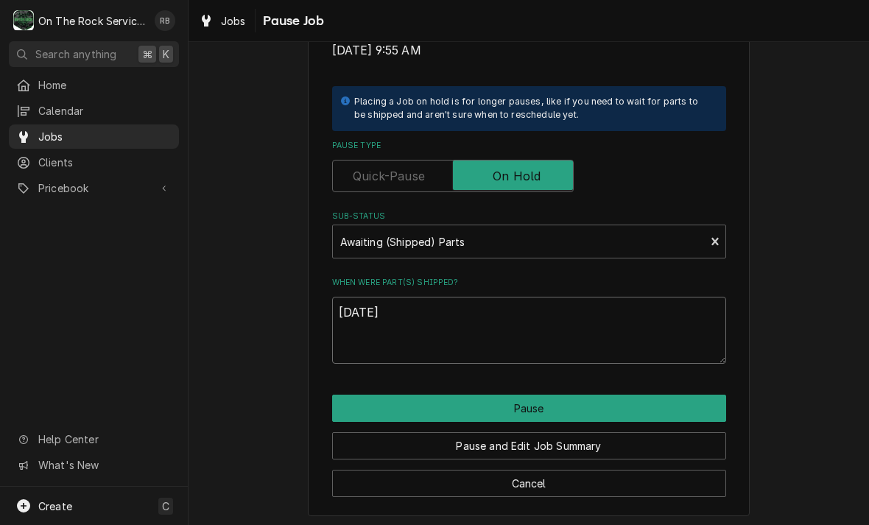
scroll to position [296, 0]
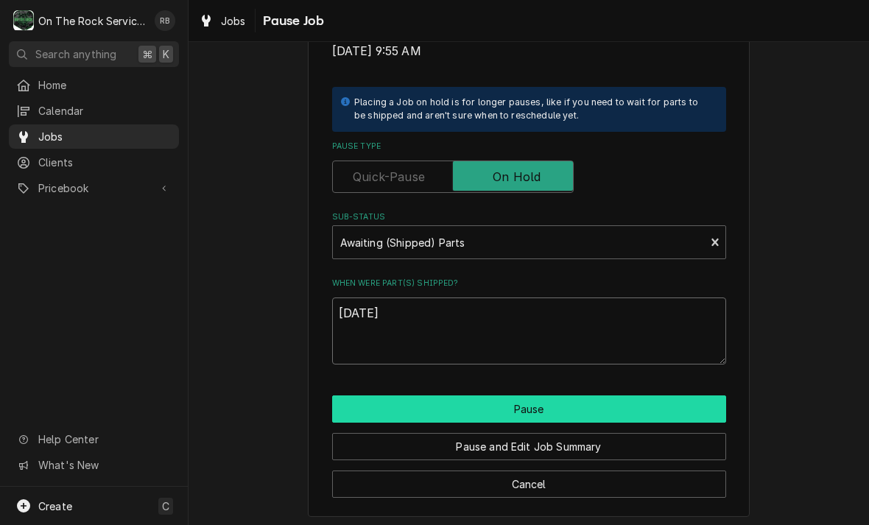
type textarea "8/25/2025"
click at [679, 402] on button "Pause" at bounding box center [529, 409] width 394 height 27
type textarea "x"
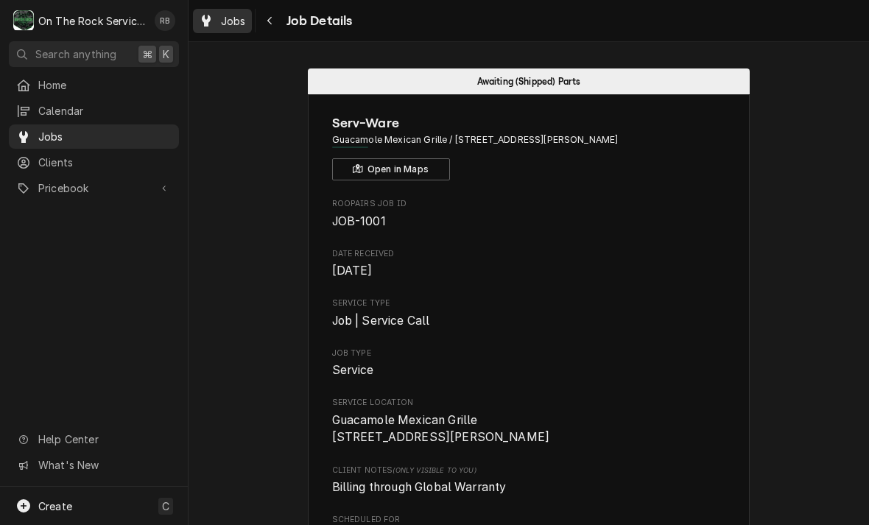
click at [234, 18] on span "Jobs" at bounding box center [233, 20] width 25 height 15
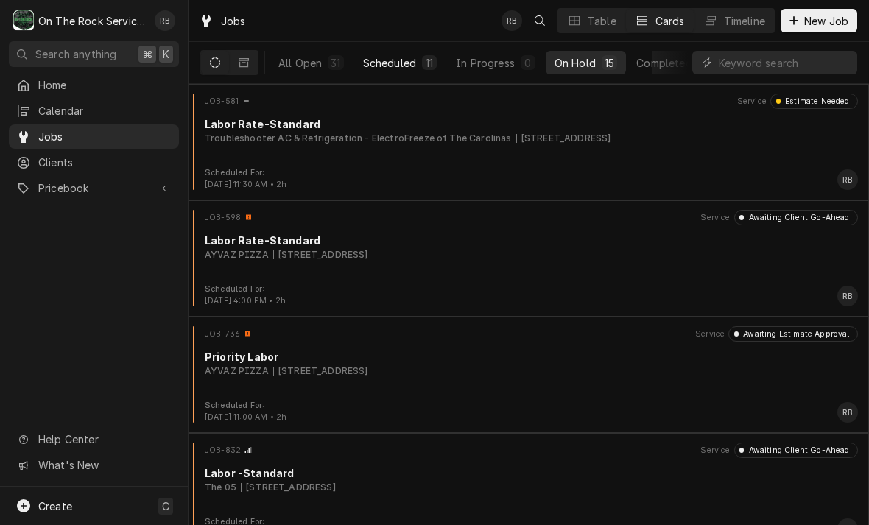
click at [407, 55] on button "Scheduled 11" at bounding box center [399, 63] width 91 height 24
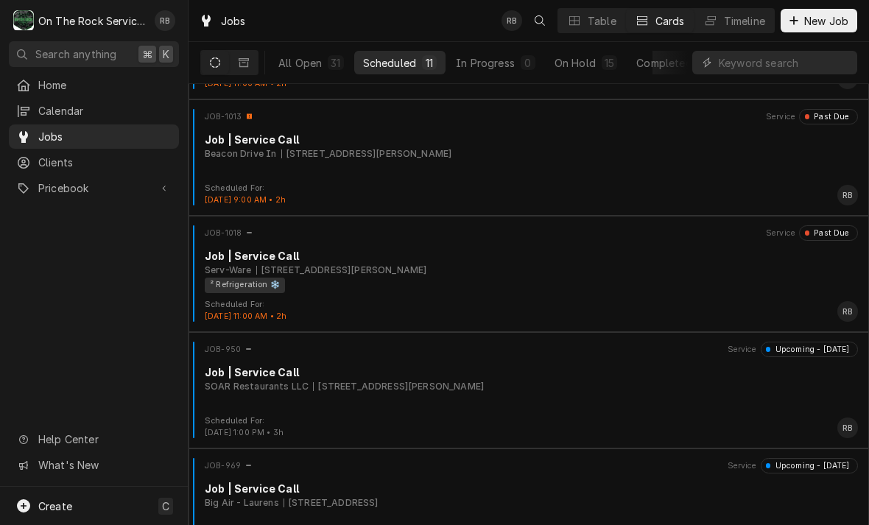
scroll to position [461, 0]
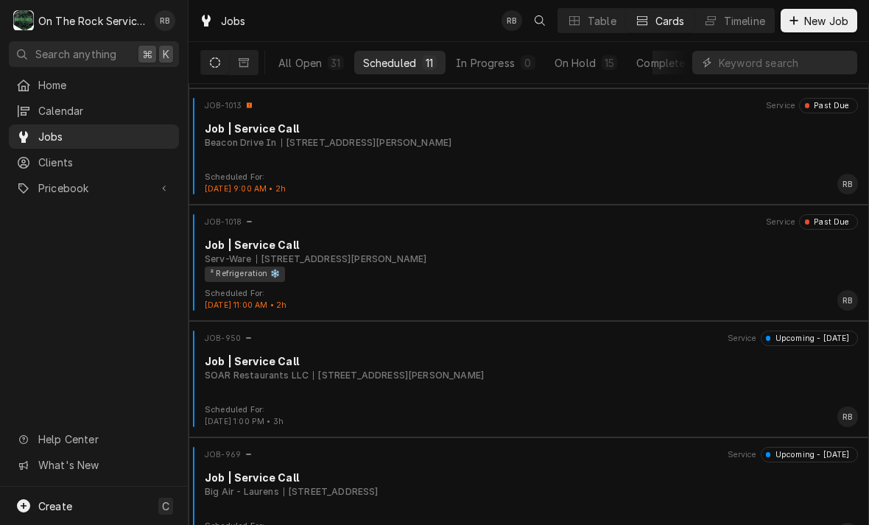
click at [607, 254] on div "Serv-Ware 5575 Reidville Rd, Moore, SC 29369" at bounding box center [531, 259] width 653 height 13
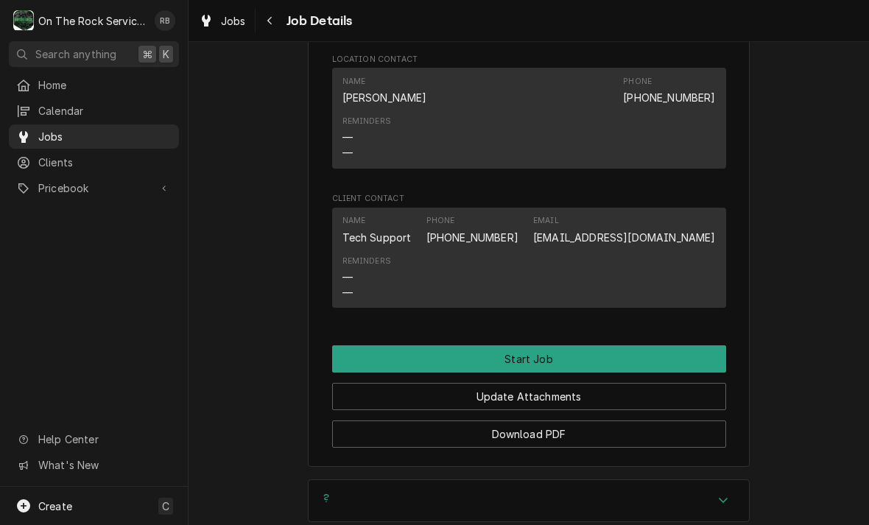
scroll to position [1246, 0]
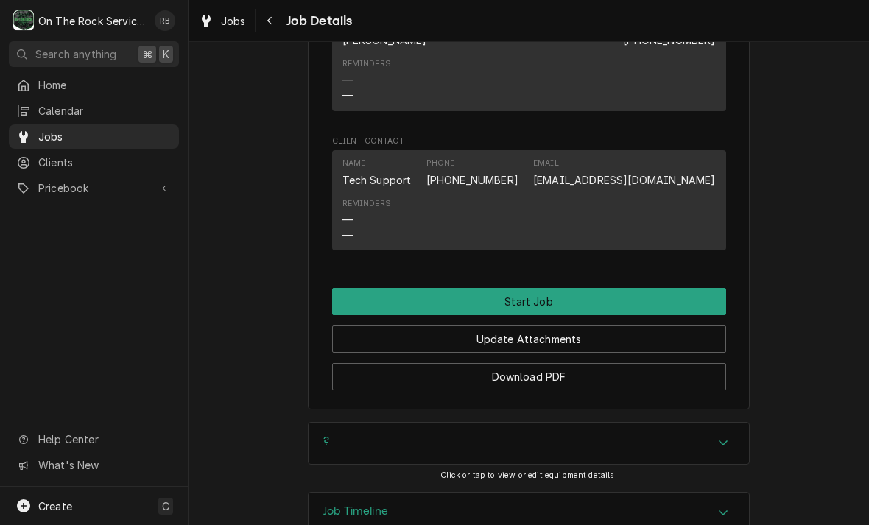
click at [664, 288] on button "Start Job" at bounding box center [529, 301] width 394 height 27
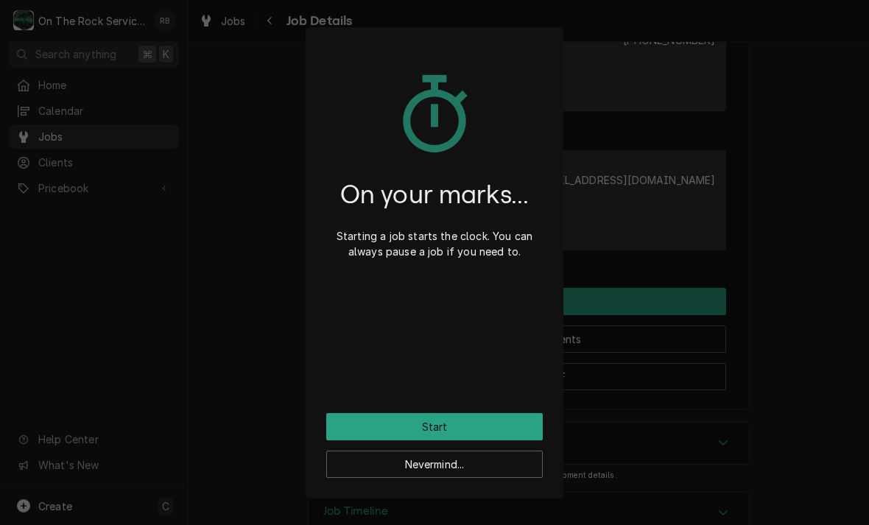
click at [480, 421] on button "Start" at bounding box center [434, 426] width 217 height 27
